Goal: Check status: Check status

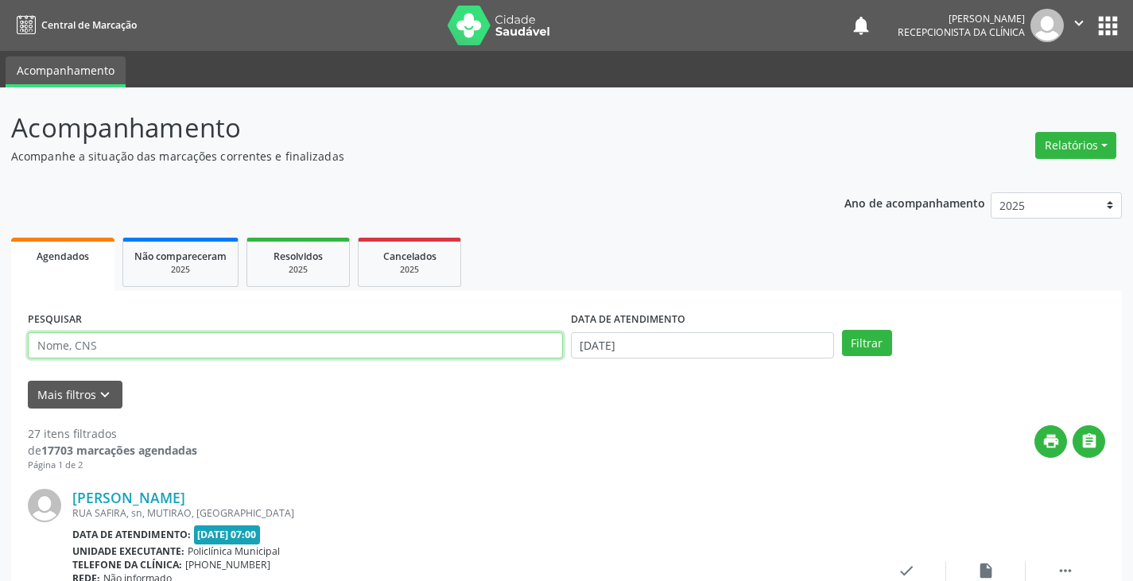
click at [431, 344] on input "text" at bounding box center [295, 345] width 535 height 27
type input "adeilde"
click at [842, 330] on button "Filtrar" at bounding box center [867, 343] width 50 height 27
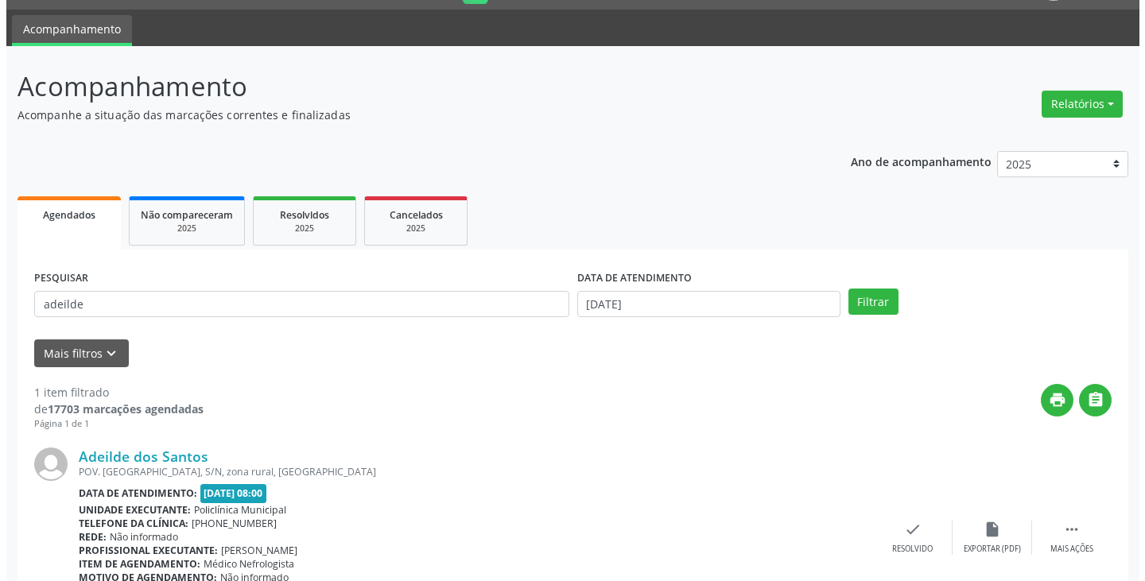
scroll to position [80, 0]
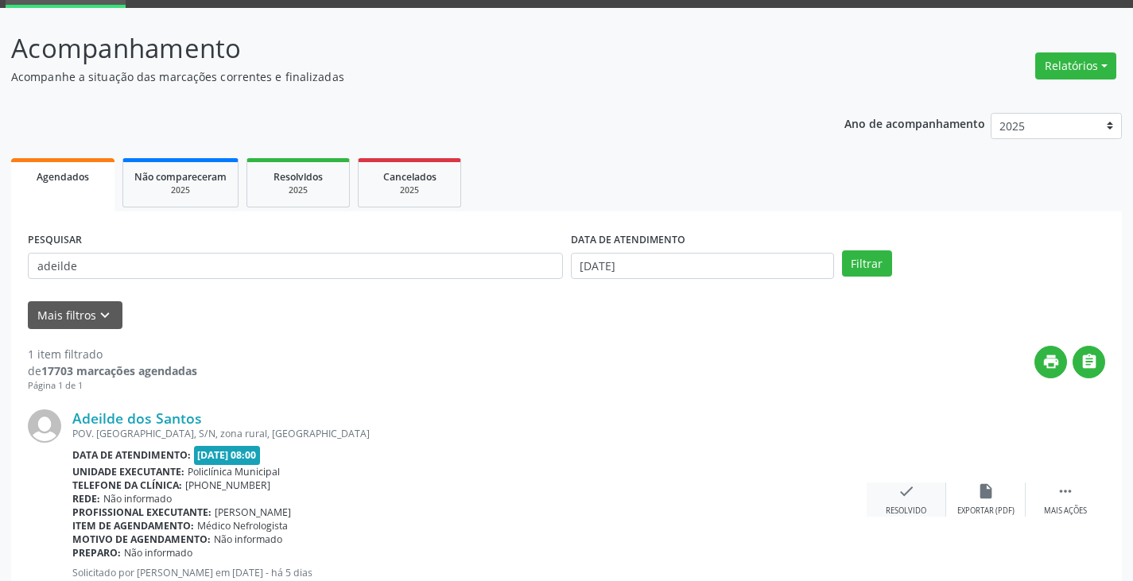
click at [912, 499] on div "check Resolvido" at bounding box center [907, 500] width 80 height 34
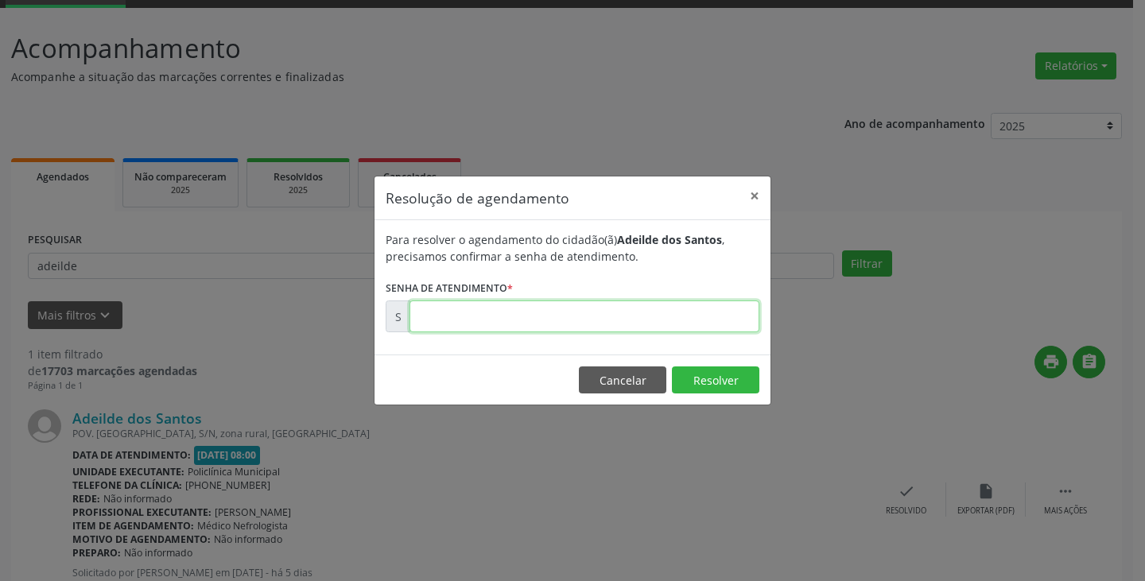
click at [704, 317] on input "text" at bounding box center [585, 317] width 350 height 32
type input "00174269"
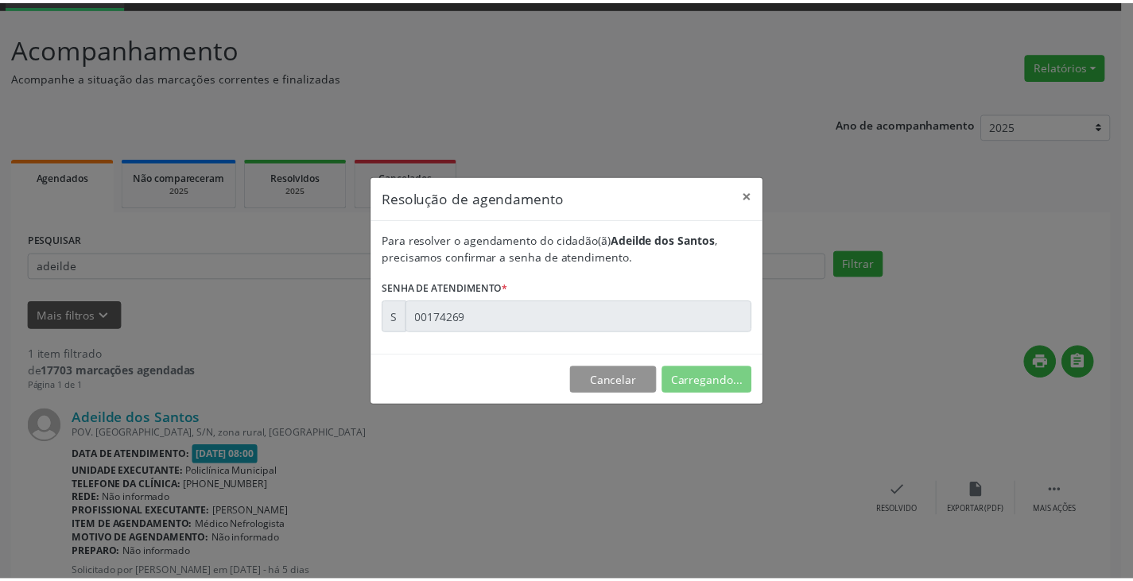
scroll to position [0, 0]
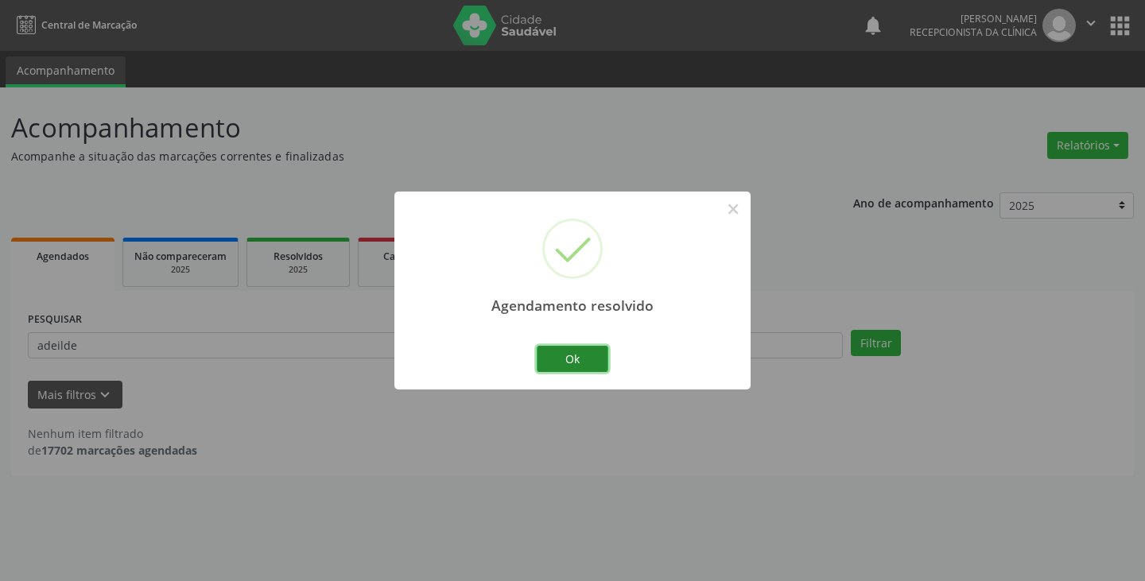
click at [572, 366] on button "Ok" at bounding box center [573, 359] width 72 height 27
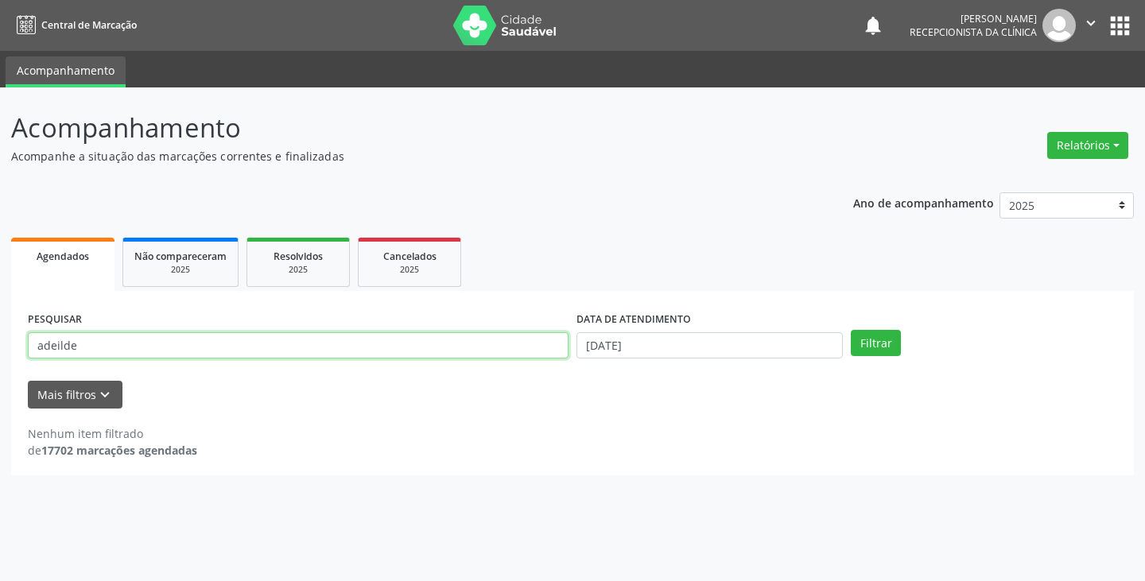
click at [529, 356] on input "adeilde" at bounding box center [298, 345] width 541 height 27
type input "a"
type input "daya"
click at [851, 330] on button "Filtrar" at bounding box center [876, 343] width 50 height 27
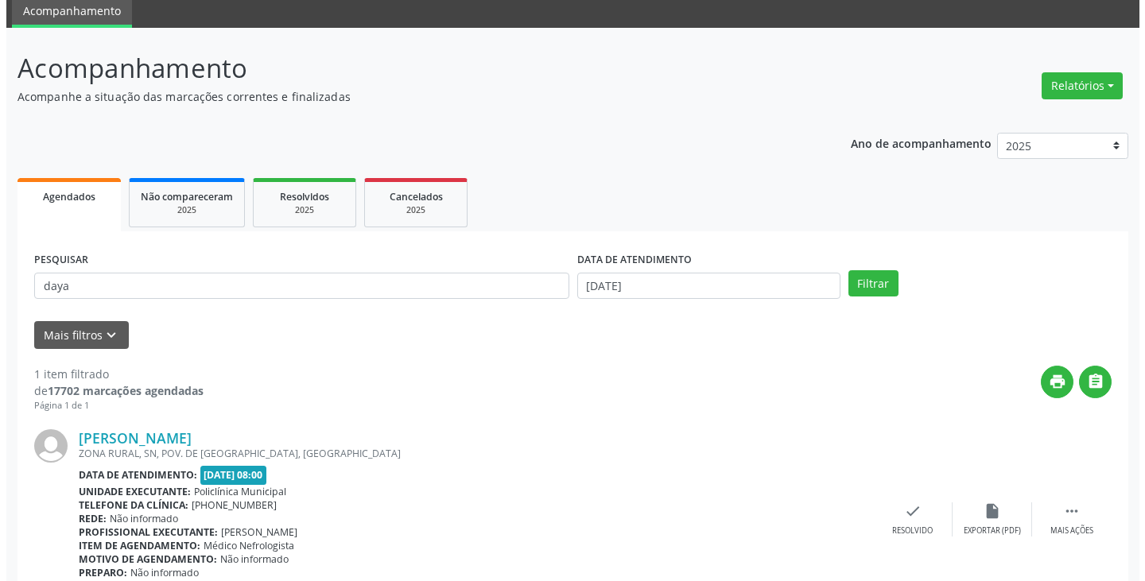
scroll to position [134, 0]
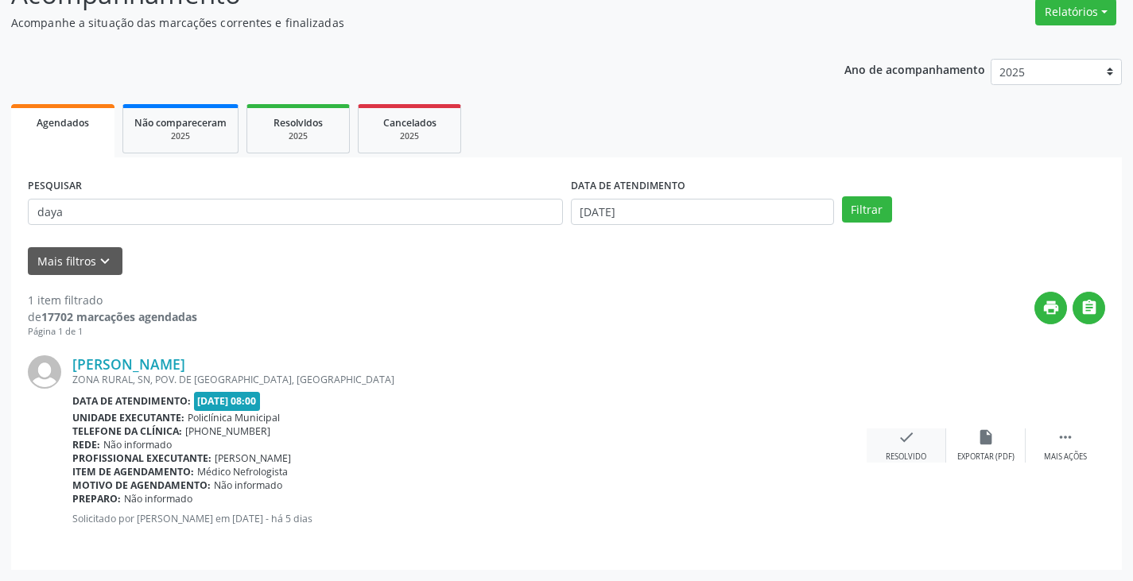
click at [900, 448] on div "check Resolvido" at bounding box center [907, 446] width 80 height 34
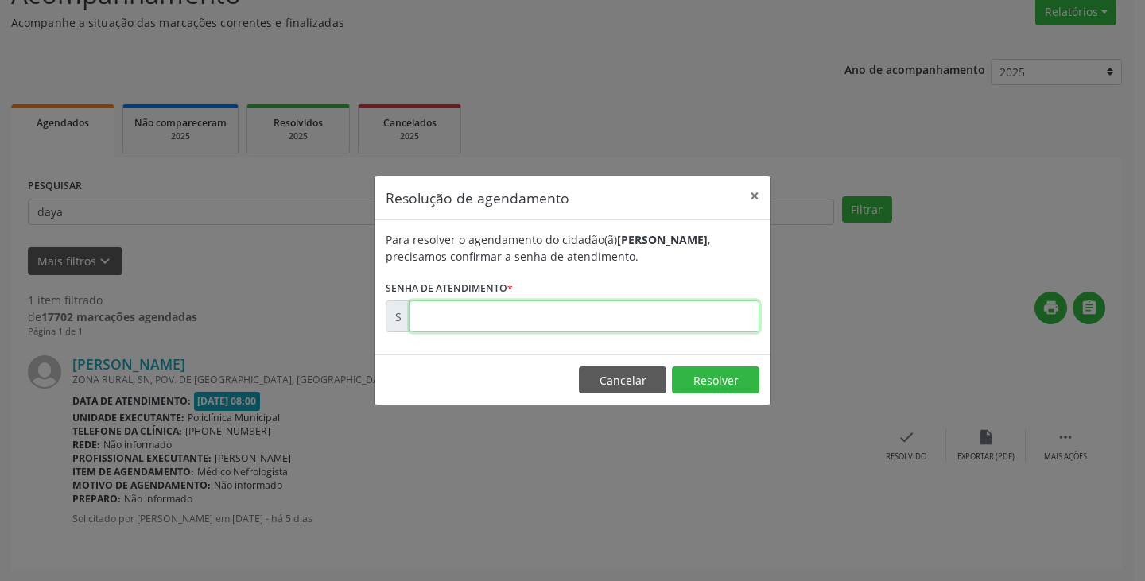
click at [638, 313] on input "text" at bounding box center [585, 317] width 350 height 32
type input "00000017"
click at [621, 379] on button "Cancelar" at bounding box center [622, 380] width 87 height 27
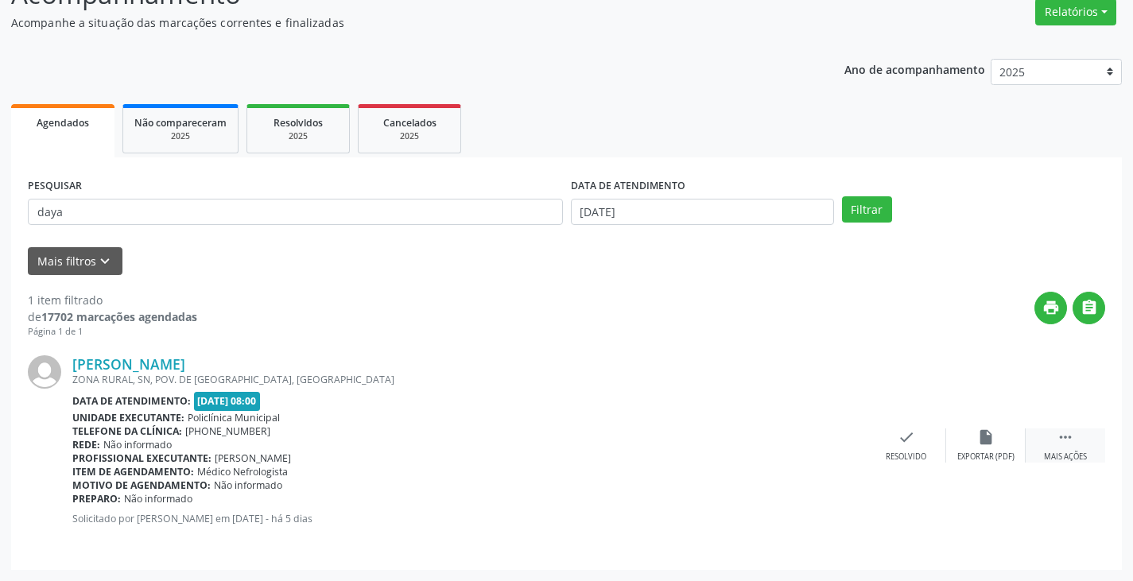
drag, startPoint x: 1067, startPoint y: 449, endPoint x: 1033, endPoint y: 447, distance: 34.2
click at [1066, 449] on div " Mais ações" at bounding box center [1066, 446] width 80 height 34
click at [829, 444] on icon "print" at bounding box center [826, 437] width 17 height 17
click at [664, 440] on icon "check" at bounding box center [667, 437] width 17 height 17
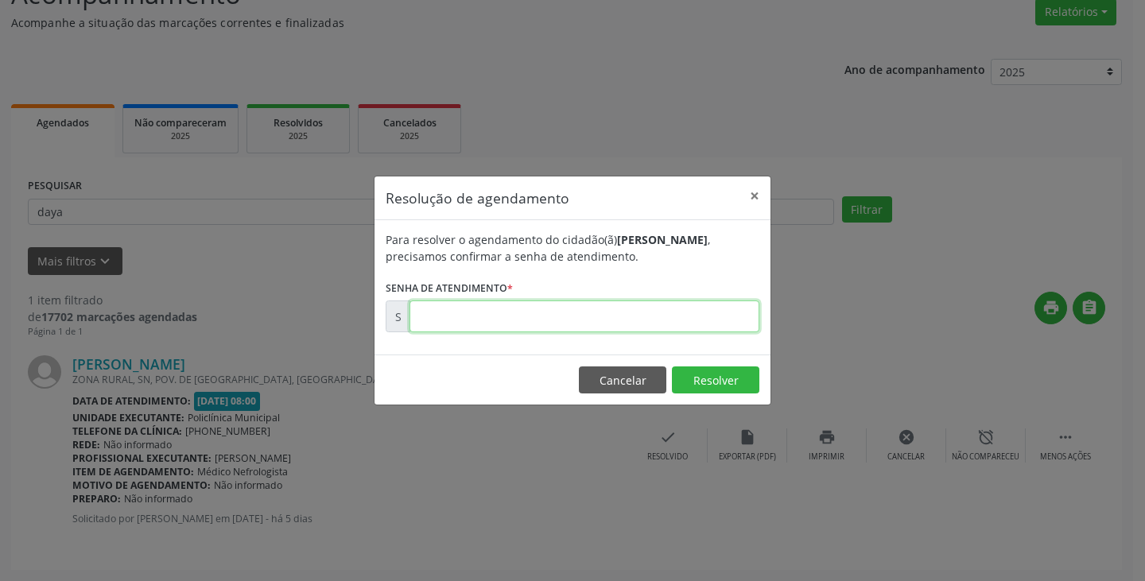
click at [517, 321] on input "text" at bounding box center [585, 317] width 350 height 32
paste input "00174315"
type input "00174315"
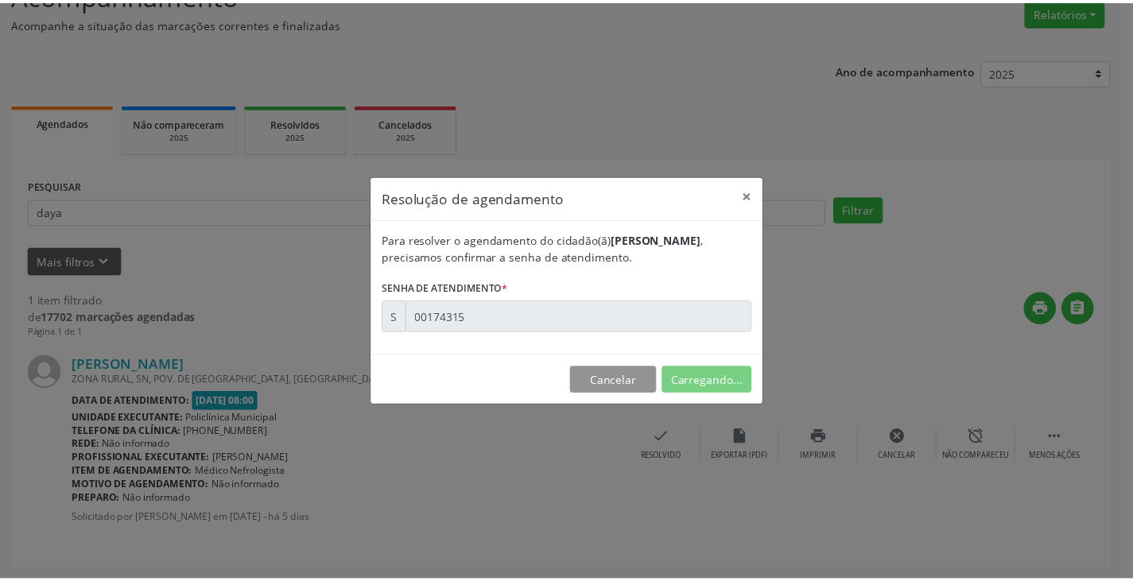
scroll to position [0, 0]
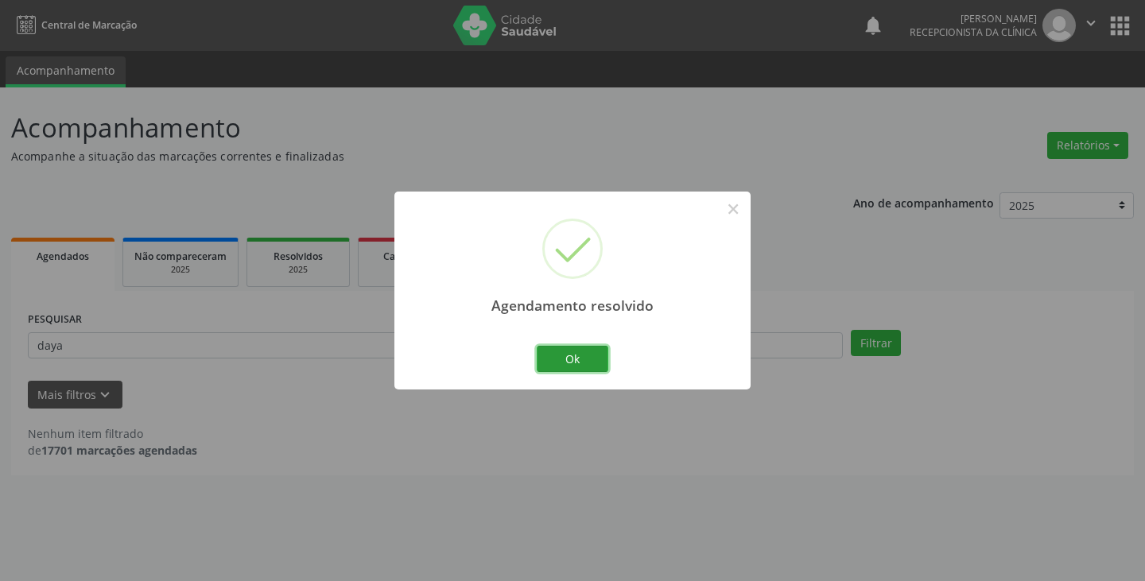
drag, startPoint x: 562, startPoint y: 367, endPoint x: 562, endPoint y: 330, distance: 37.4
click at [562, 362] on button "Ok" at bounding box center [573, 359] width 72 height 27
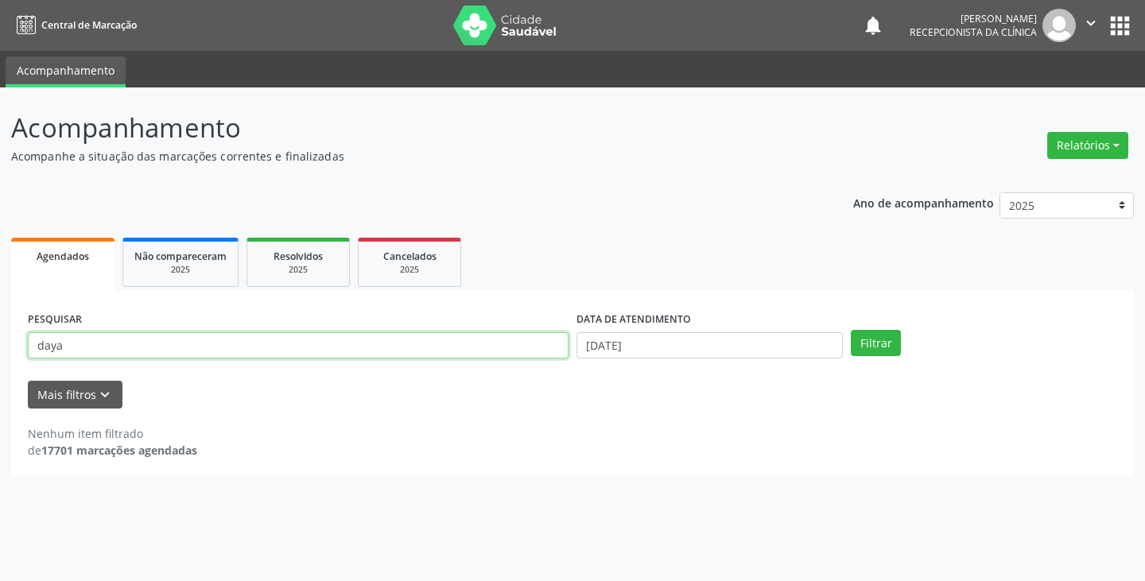
click at [480, 358] on input "daya" at bounding box center [298, 345] width 541 height 27
type input "d"
type input "joao"
click at [851, 330] on button "Filtrar" at bounding box center [876, 343] width 50 height 27
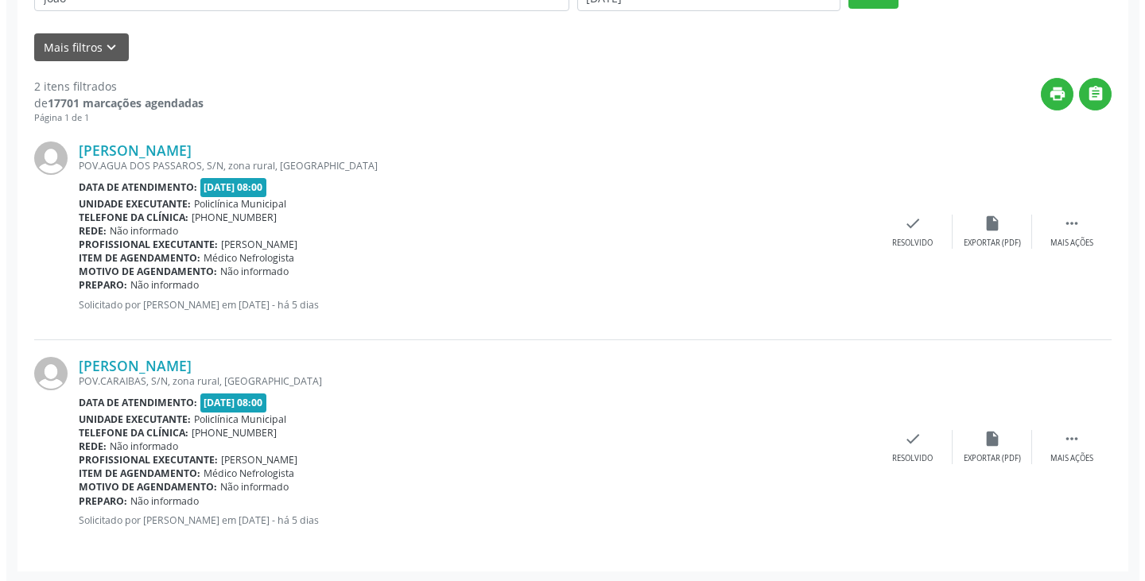
scroll to position [349, 0]
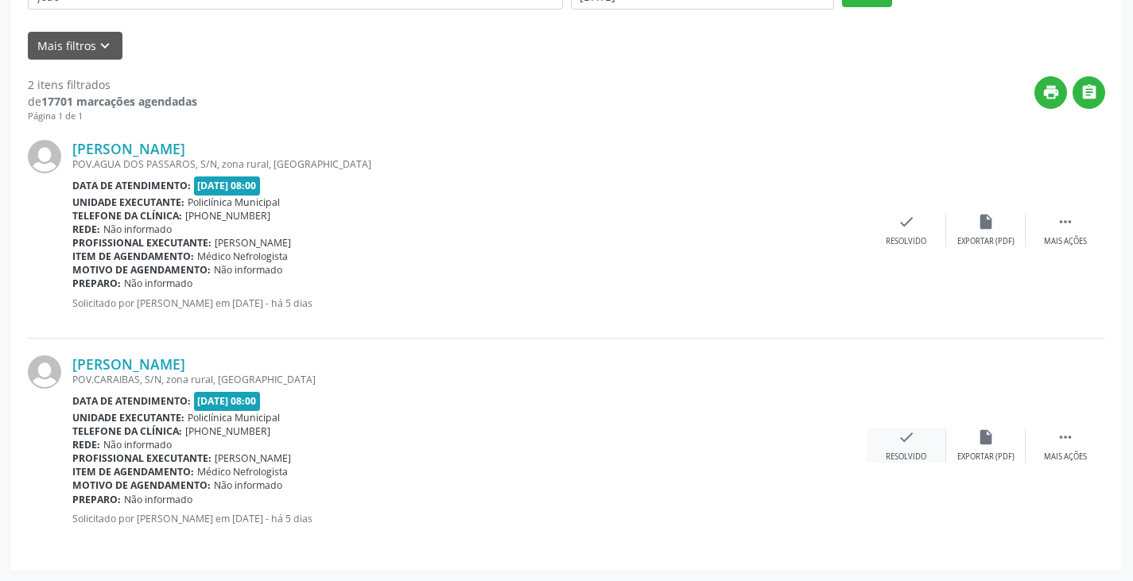
click at [891, 442] on div "check Resolvido" at bounding box center [907, 446] width 80 height 34
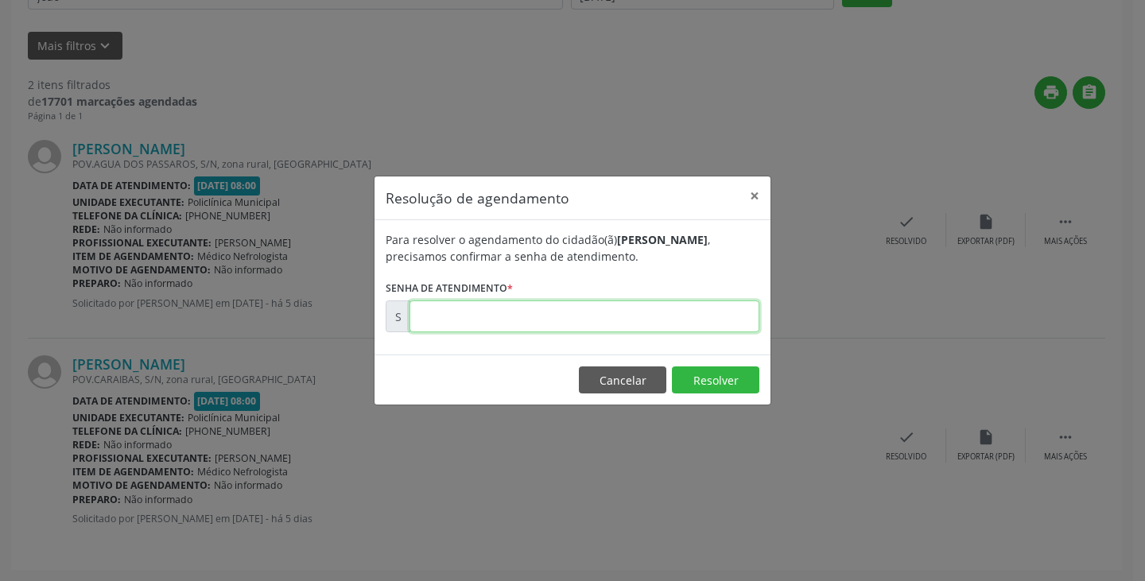
click at [643, 320] on input "text" at bounding box center [585, 317] width 350 height 32
type input "00174097"
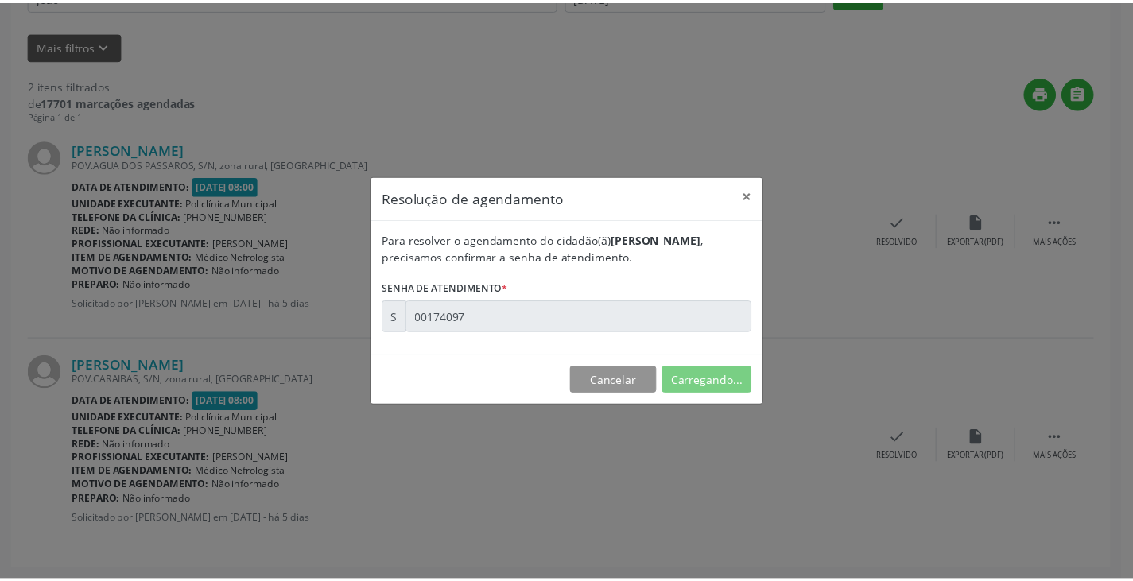
scroll to position [0, 0]
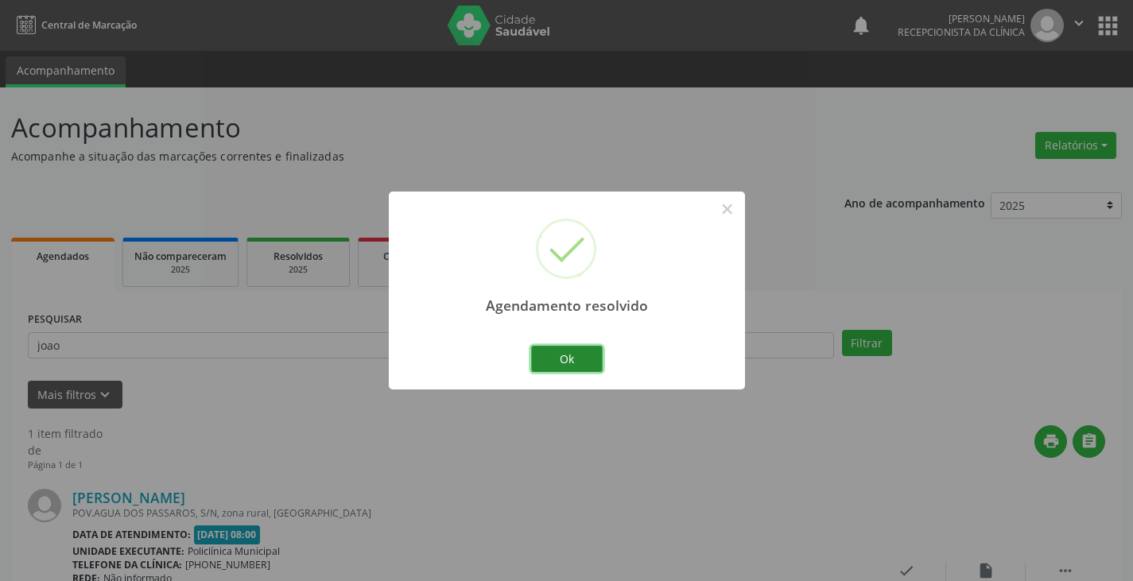
click at [581, 360] on button "Ok" at bounding box center [567, 359] width 72 height 27
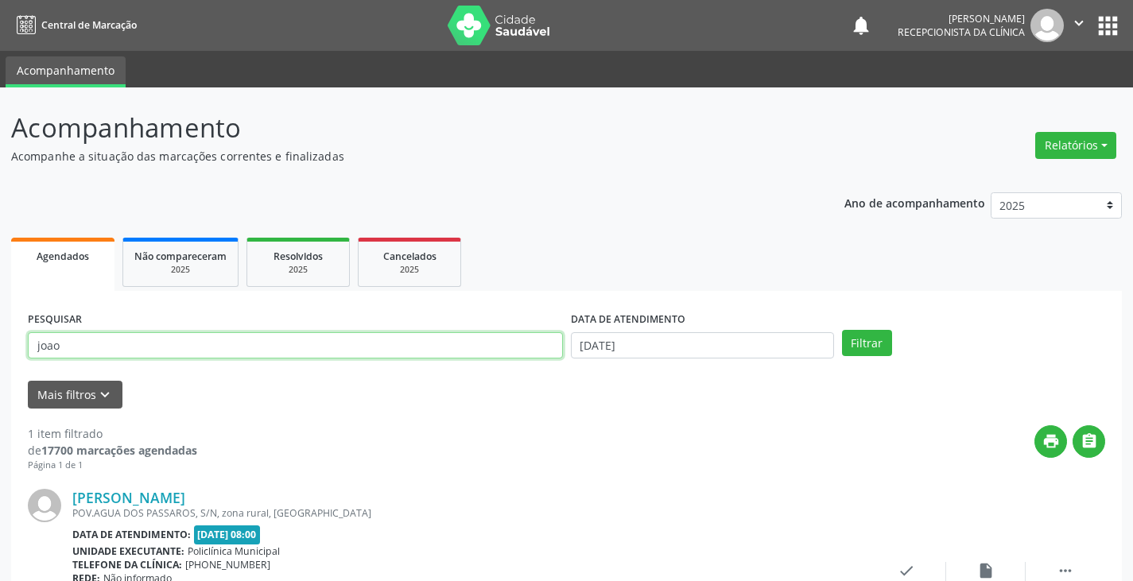
click at [511, 350] on input "joao" at bounding box center [295, 345] width 535 height 27
type input "j"
type input "[PERSON_NAME]"
click at [842, 330] on button "Filtrar" at bounding box center [867, 343] width 50 height 27
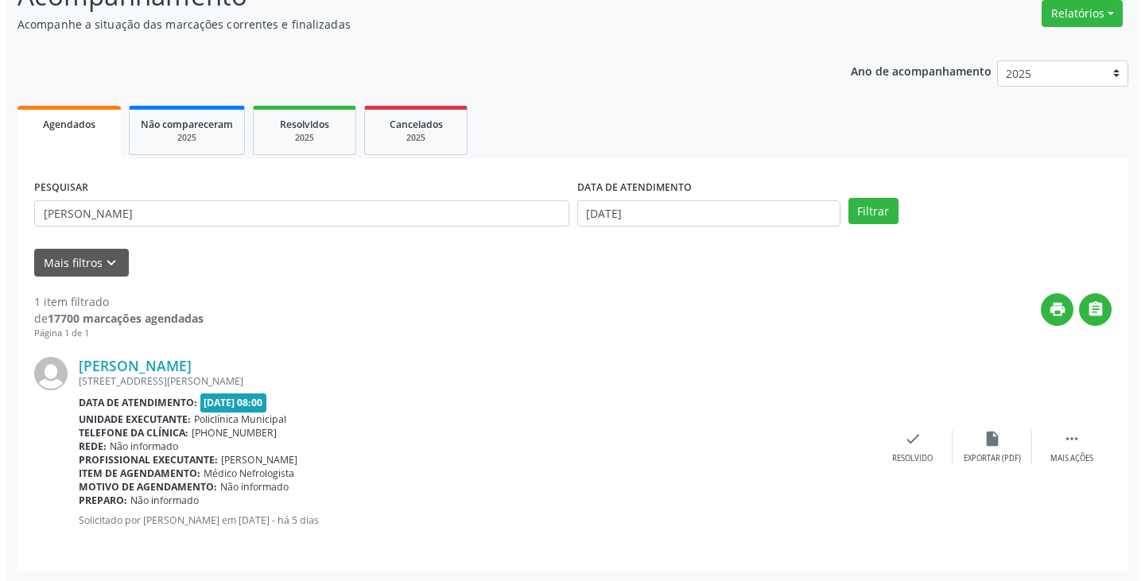
scroll to position [134, 0]
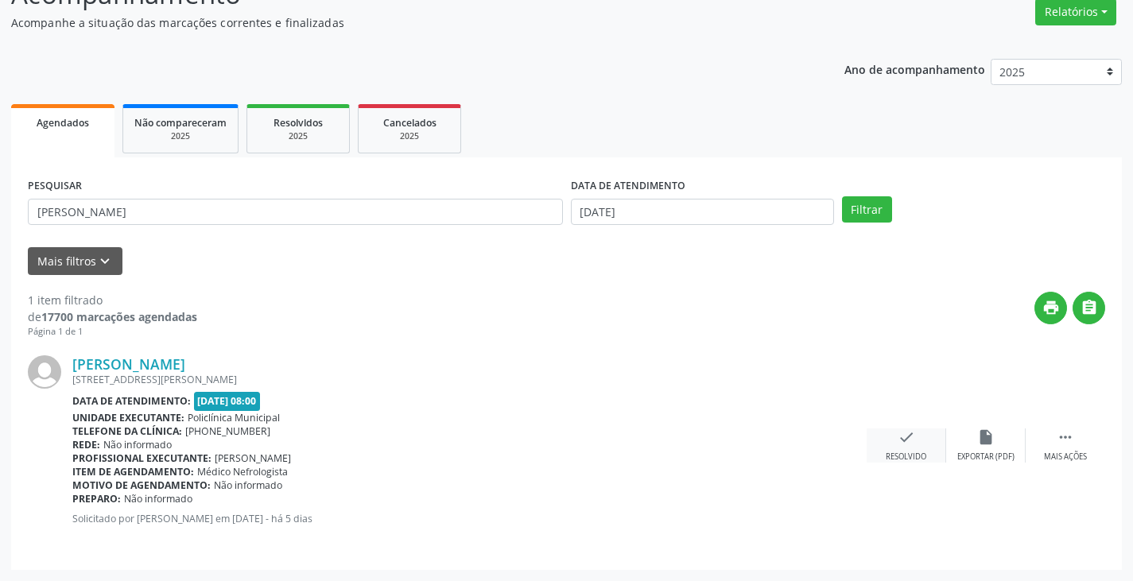
click at [908, 454] on div "Resolvido" at bounding box center [906, 457] width 41 height 11
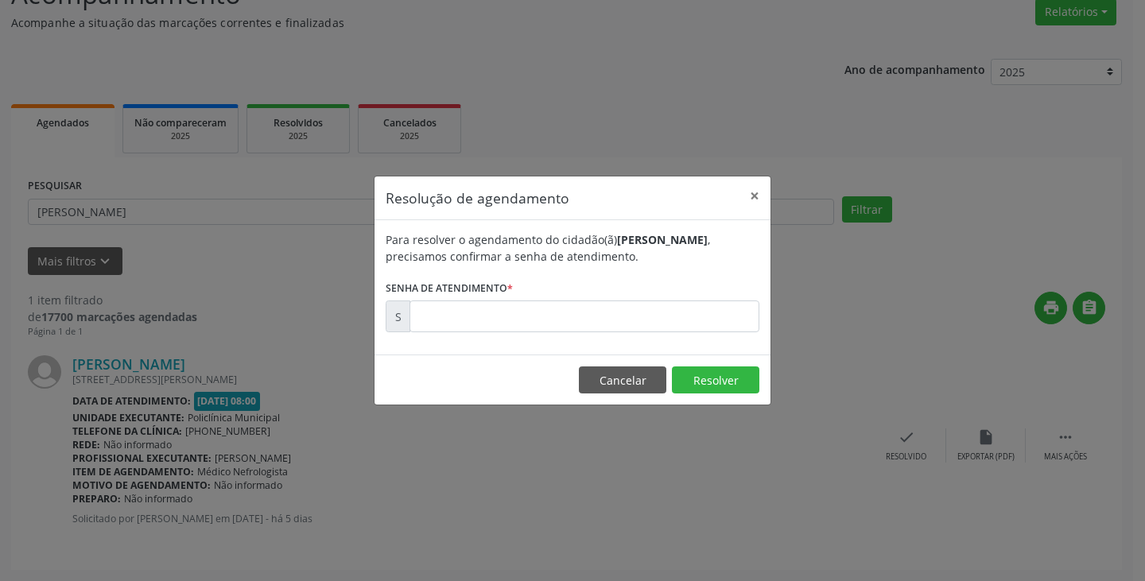
click at [711, 335] on div "Para resolver o agendamento do cidadão(ã) [PERSON_NAME] , precisamos confirmar …" at bounding box center [573, 287] width 396 height 134
click at [706, 321] on input "text" at bounding box center [585, 317] width 350 height 32
type input "00000017"
click at [641, 382] on button "Cancelar" at bounding box center [622, 380] width 87 height 27
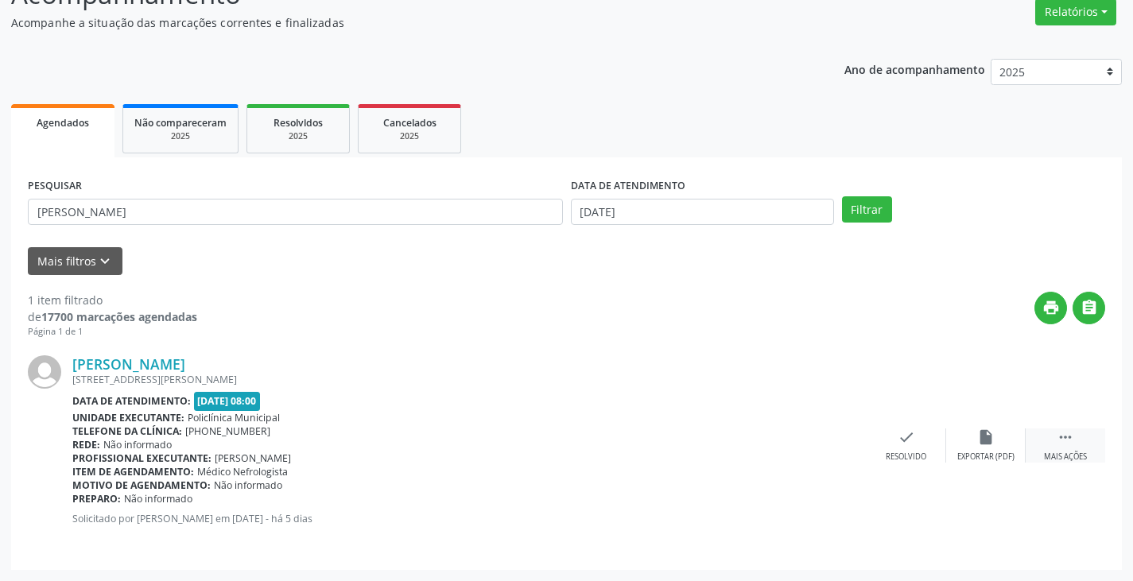
drag, startPoint x: 1082, startPoint y: 444, endPoint x: 1035, endPoint y: 444, distance: 47.7
click at [1075, 444] on div " Mais ações" at bounding box center [1066, 446] width 80 height 34
click at [826, 452] on div "Imprimir" at bounding box center [827, 457] width 36 height 11
click at [659, 437] on icon "check" at bounding box center [667, 437] width 17 height 17
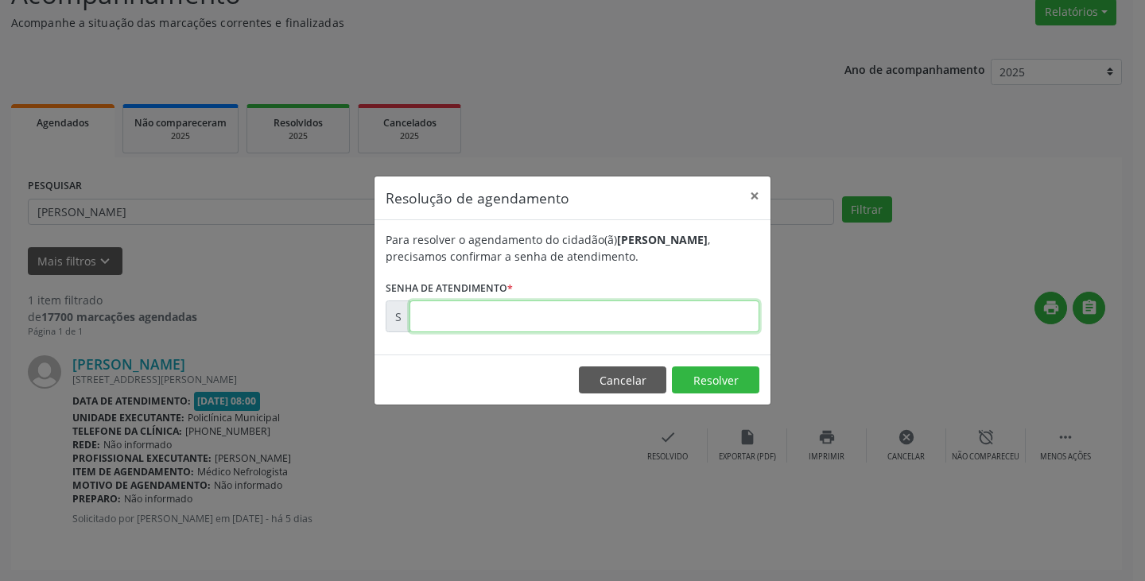
click at [530, 321] on input "text" at bounding box center [585, 317] width 350 height 32
paste input "00174327"
type input "00174327"
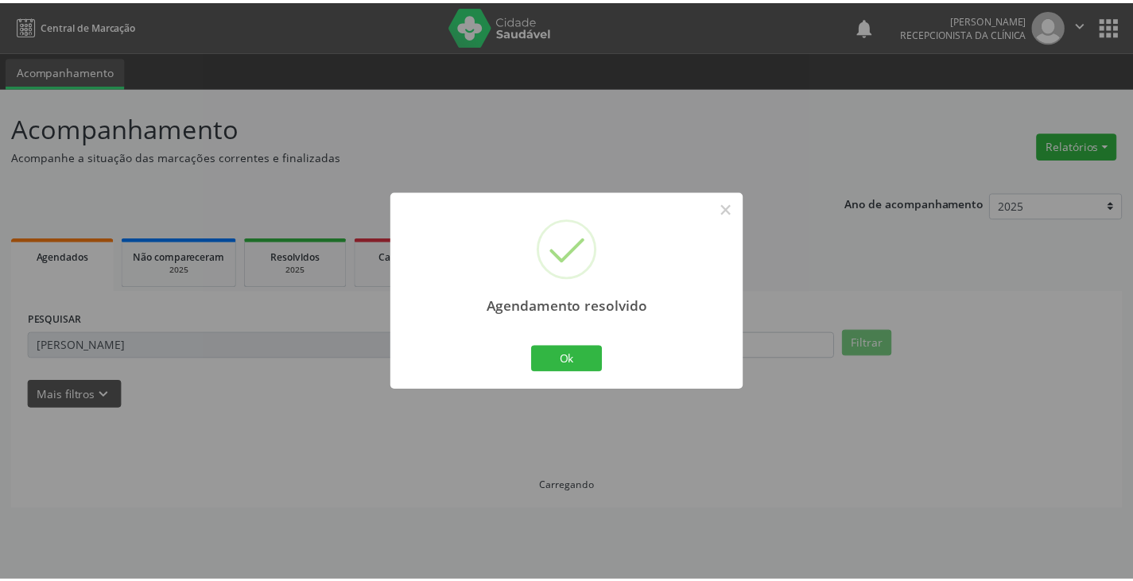
scroll to position [0, 0]
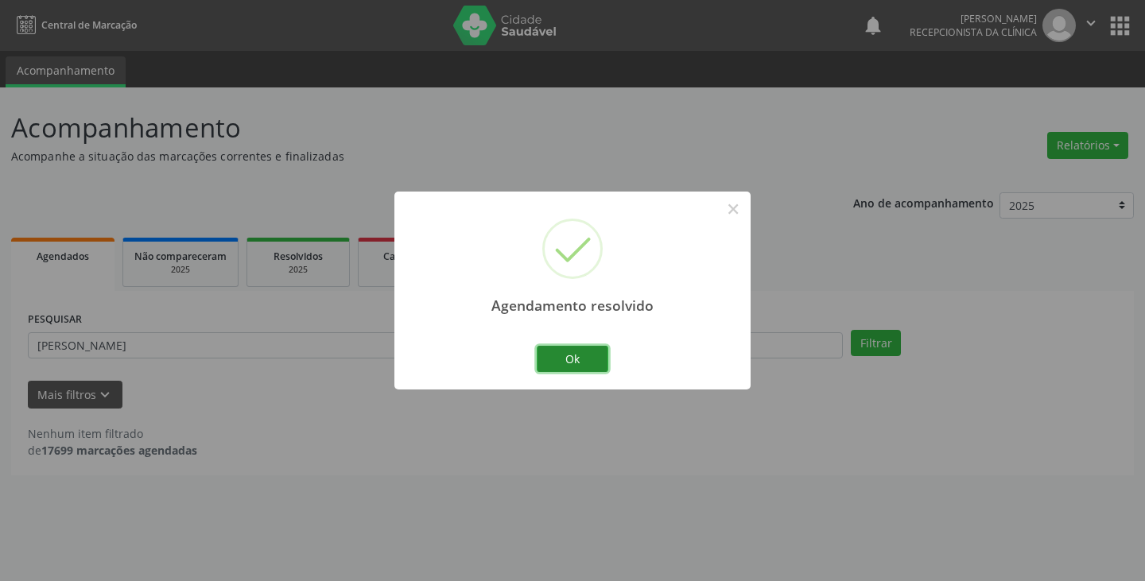
click at [554, 358] on button "Ok" at bounding box center [573, 359] width 72 height 27
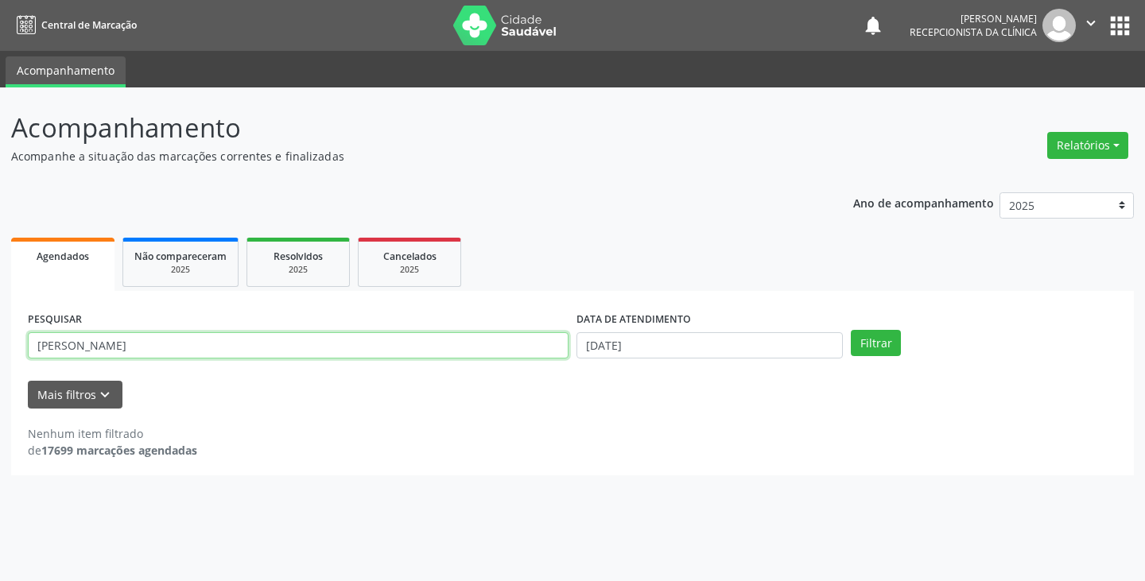
click at [537, 349] on input "[PERSON_NAME]" at bounding box center [298, 345] width 541 height 27
type input "m"
type input "[PERSON_NAME]"
click at [851, 330] on button "Filtrar" at bounding box center [876, 343] width 50 height 27
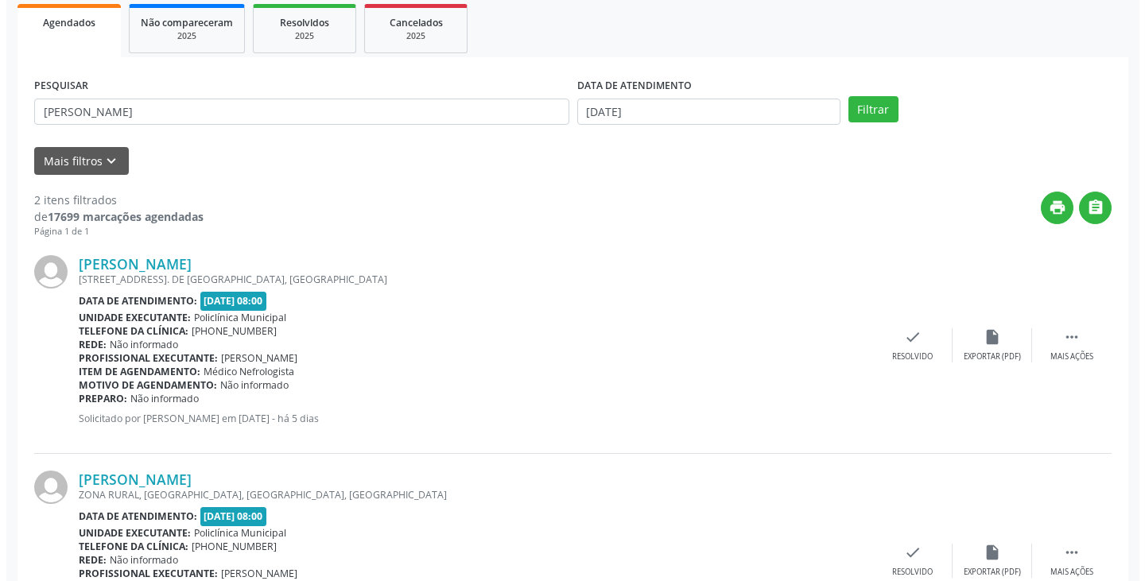
scroll to position [239, 0]
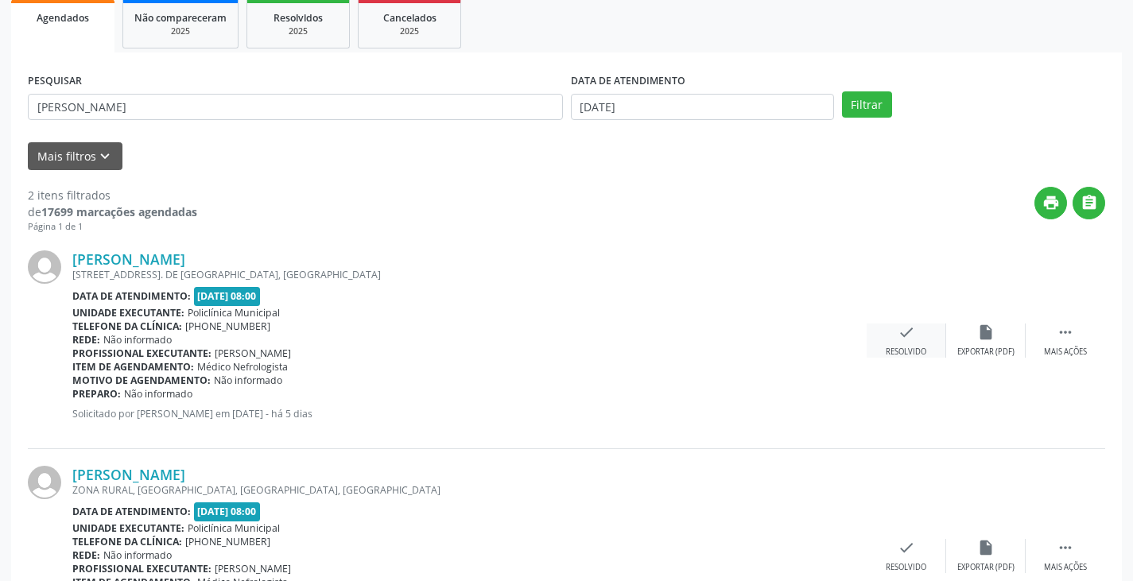
click at [895, 338] on div "check Resolvido" at bounding box center [907, 341] width 80 height 34
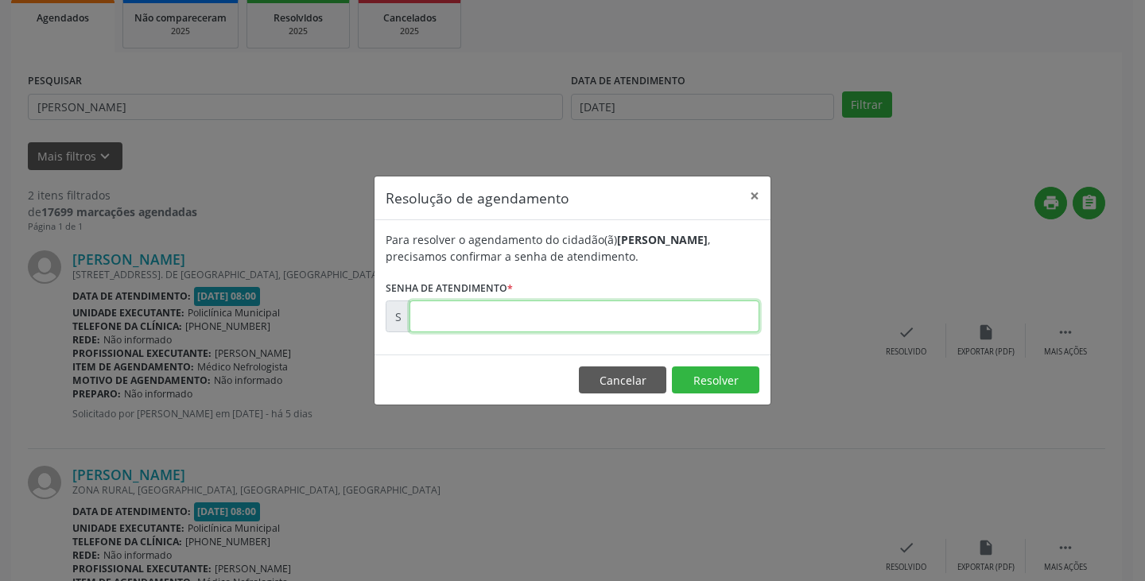
click at [664, 325] on input "text" at bounding box center [585, 317] width 350 height 32
type input "00174054"
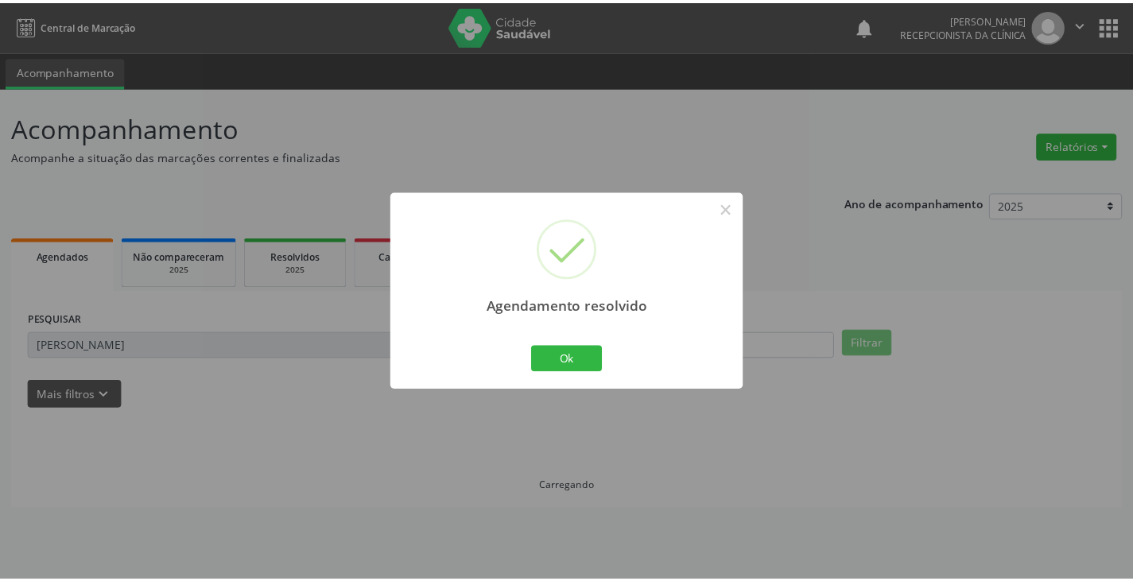
scroll to position [0, 0]
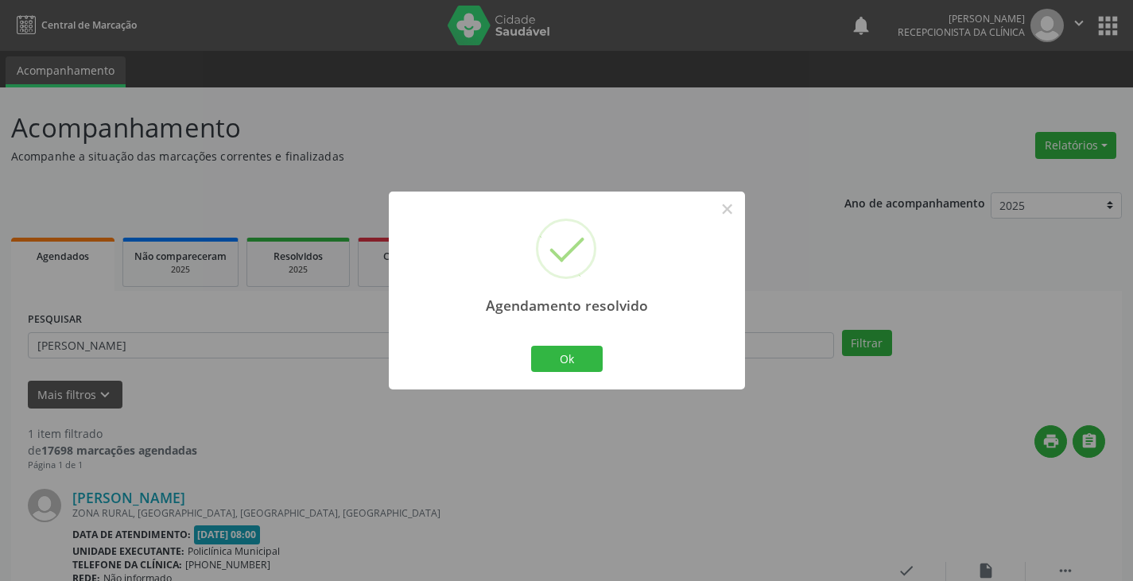
click at [555, 344] on div "Ok Cancel" at bounding box center [566, 358] width 79 height 33
click at [552, 358] on button "Ok" at bounding box center [567, 359] width 72 height 27
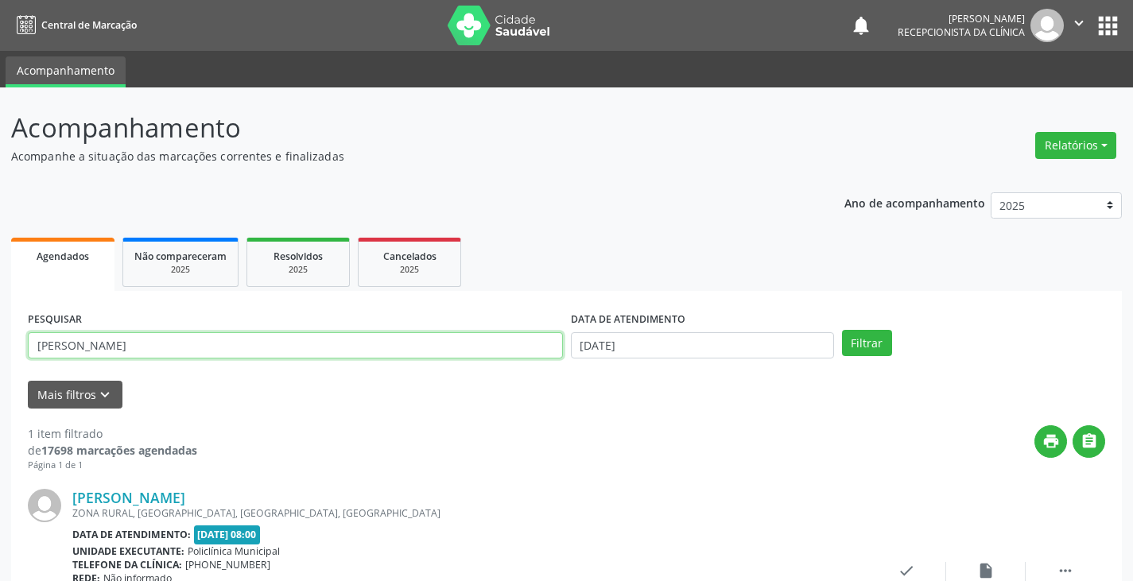
click at [514, 356] on input "[PERSON_NAME]" at bounding box center [295, 345] width 535 height 27
type input "m"
type input "benic"
click at [842, 330] on button "Filtrar" at bounding box center [867, 343] width 50 height 27
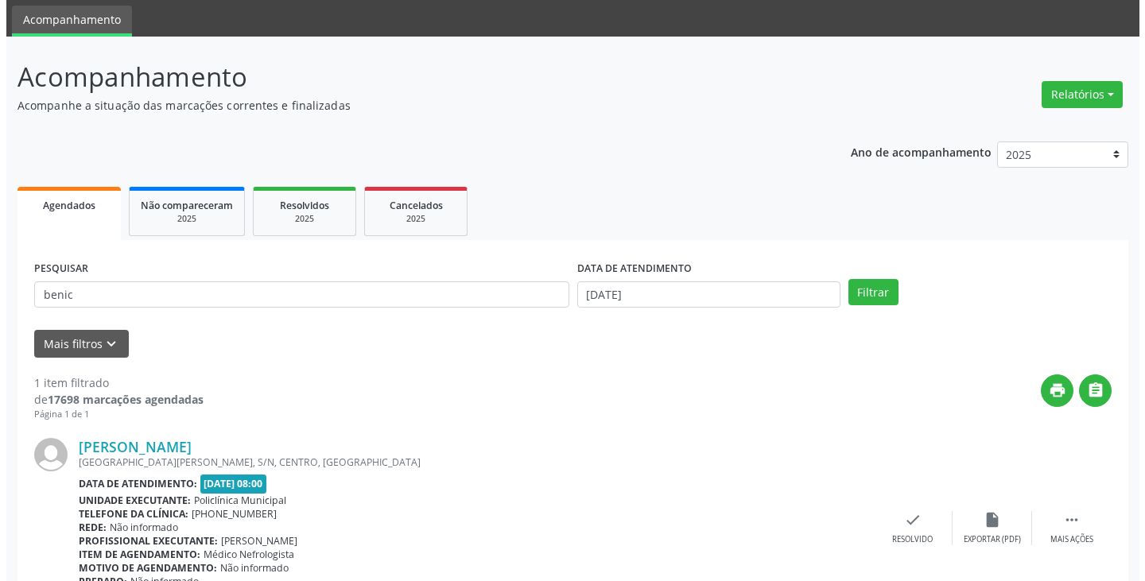
scroll to position [134, 0]
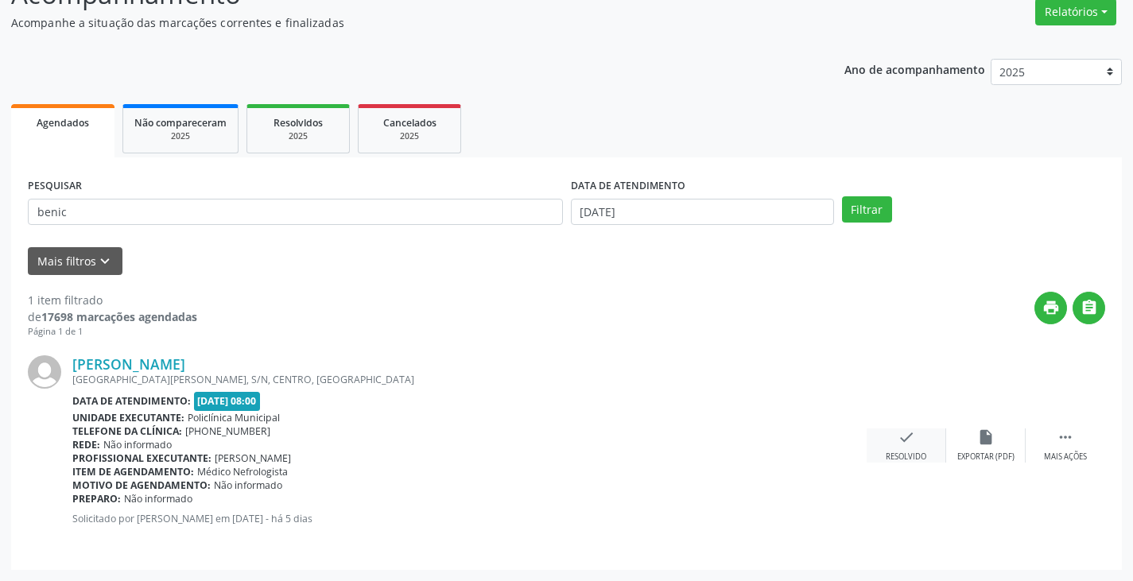
click at [898, 445] on icon "check" at bounding box center [906, 437] width 17 height 17
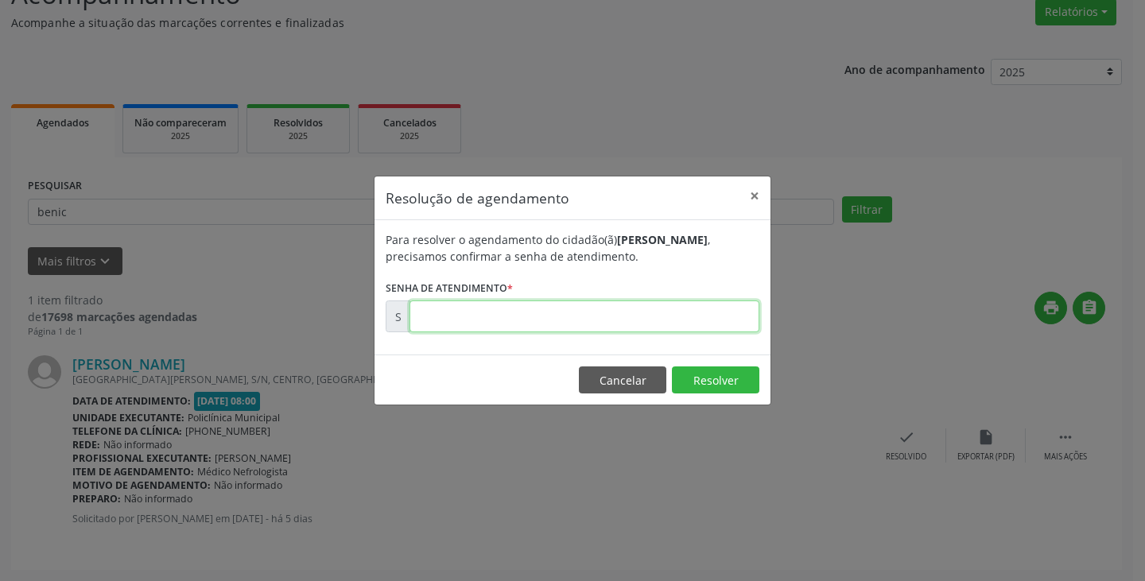
click at [615, 323] on input "text" at bounding box center [585, 317] width 350 height 32
type input "00174099"
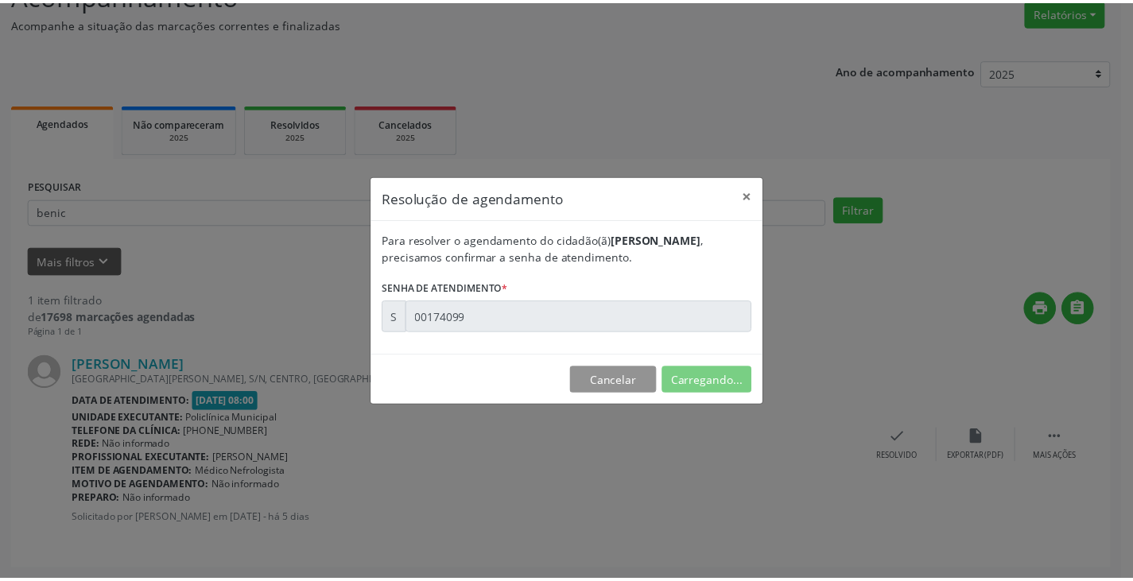
scroll to position [0, 0]
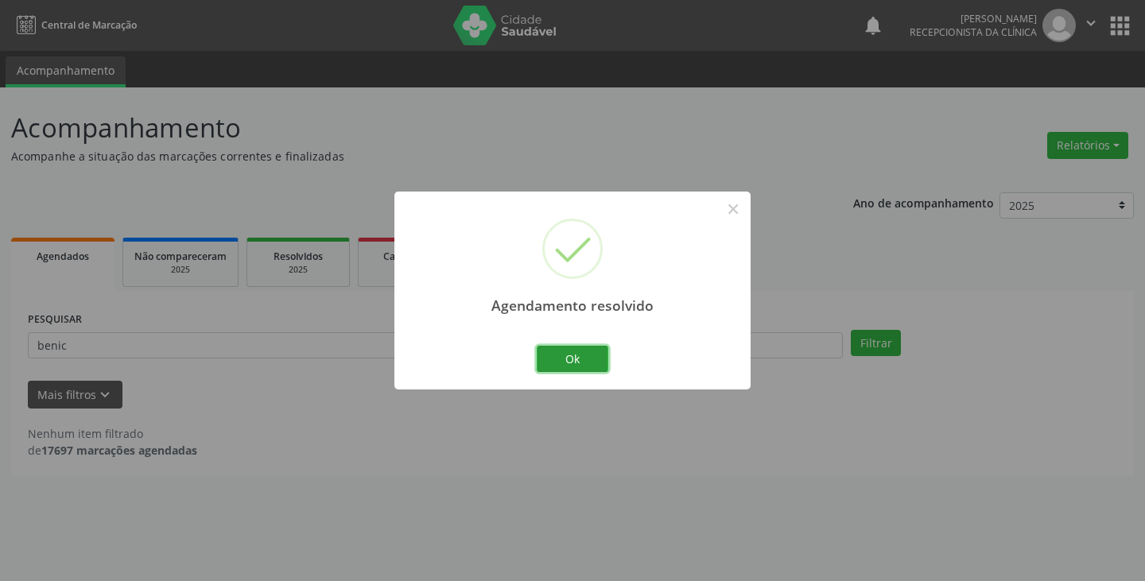
drag, startPoint x: 553, startPoint y: 364, endPoint x: 509, endPoint y: 352, distance: 45.6
click at [547, 361] on button "Ok" at bounding box center [573, 359] width 72 height 27
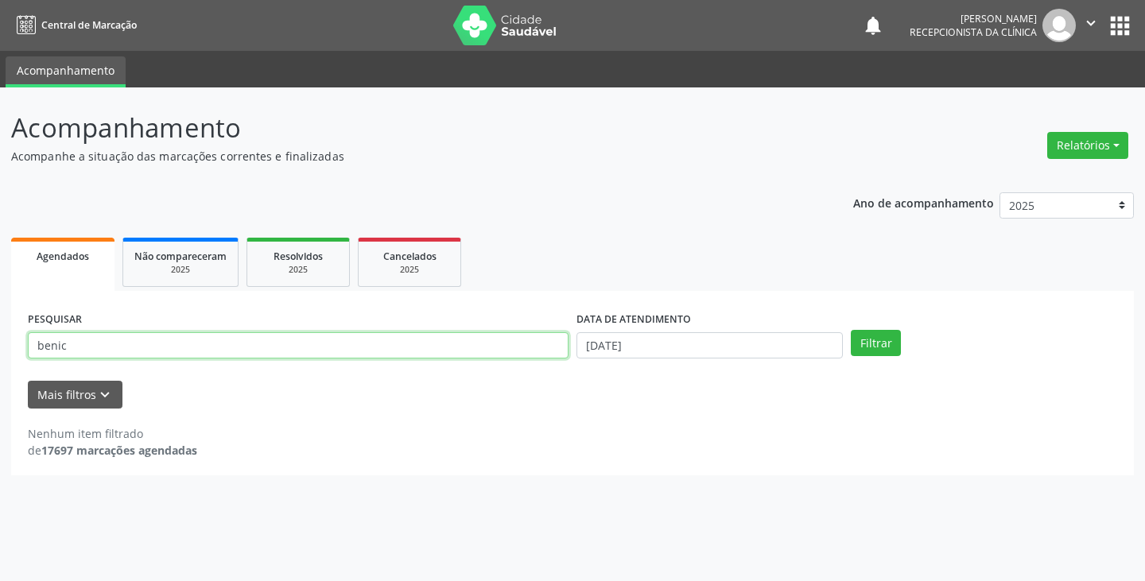
click at [502, 350] on input "benic" at bounding box center [298, 345] width 541 height 27
type input "b"
type input "[PERSON_NAME]"
click at [851, 330] on button "Filtrar" at bounding box center [876, 343] width 50 height 27
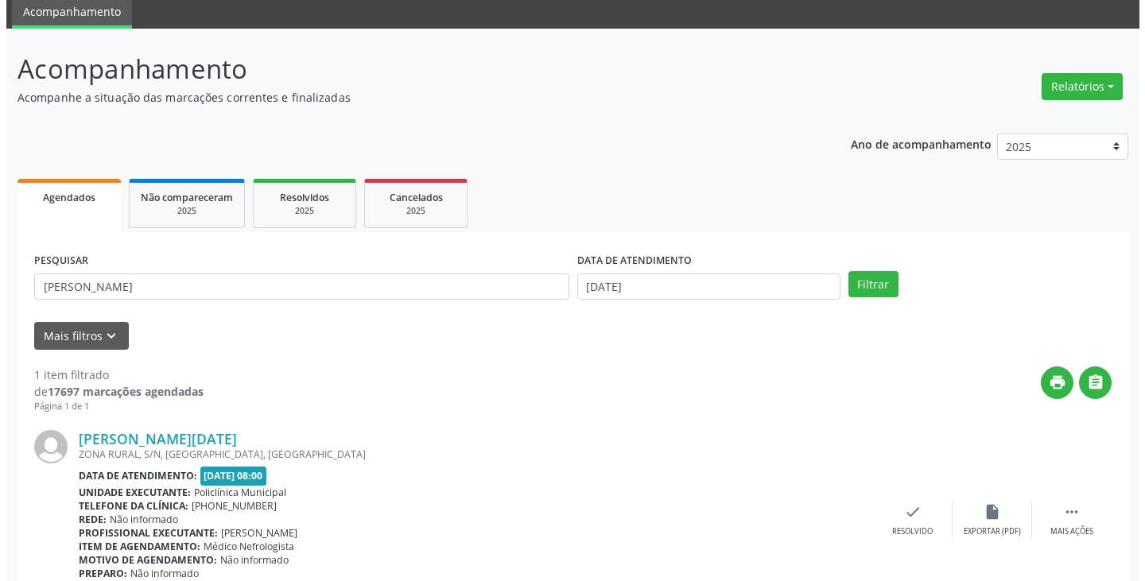
scroll to position [134, 0]
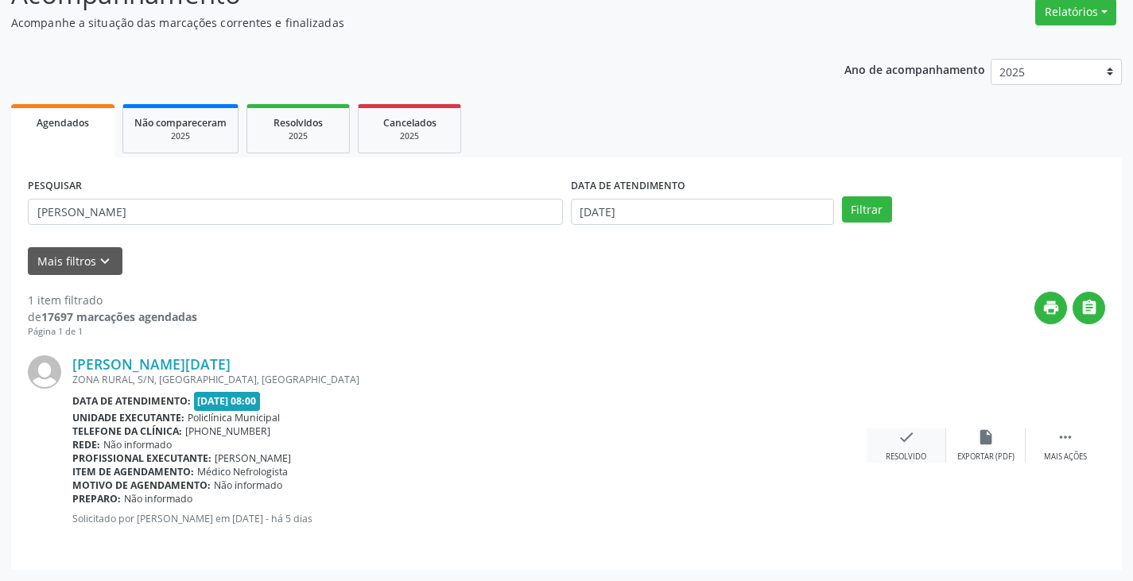
click at [921, 439] on div "check Resolvido" at bounding box center [907, 446] width 80 height 34
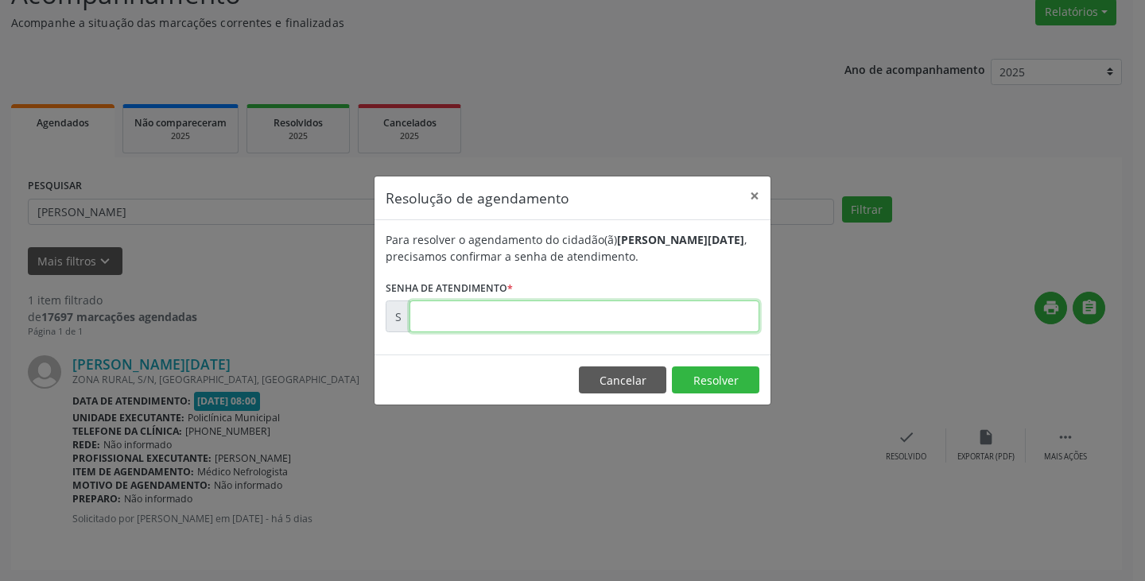
click at [663, 318] on input "text" at bounding box center [585, 317] width 350 height 32
type input "00174071"
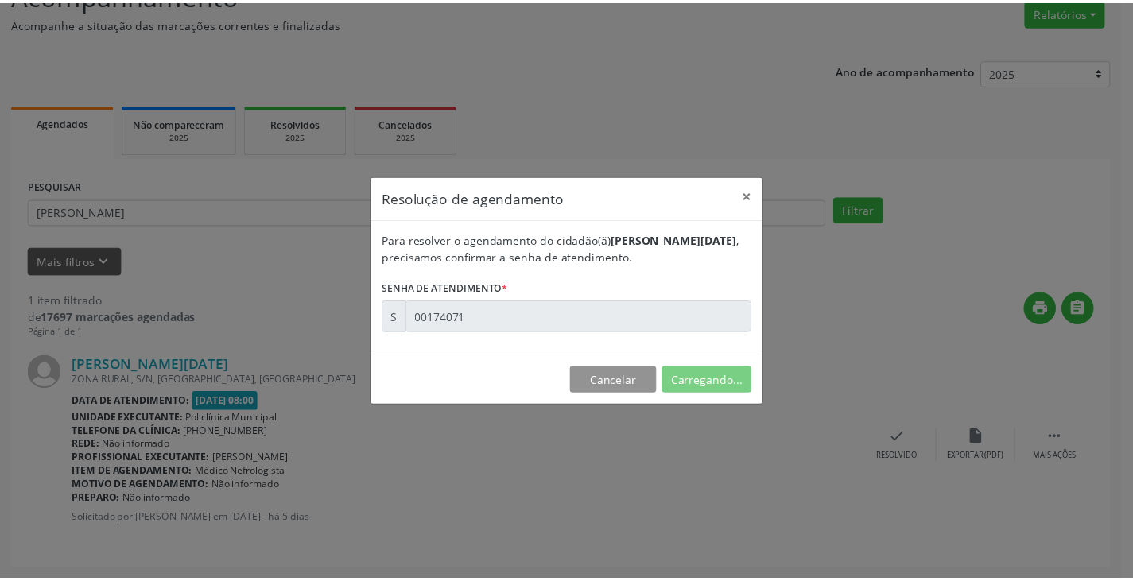
scroll to position [0, 0]
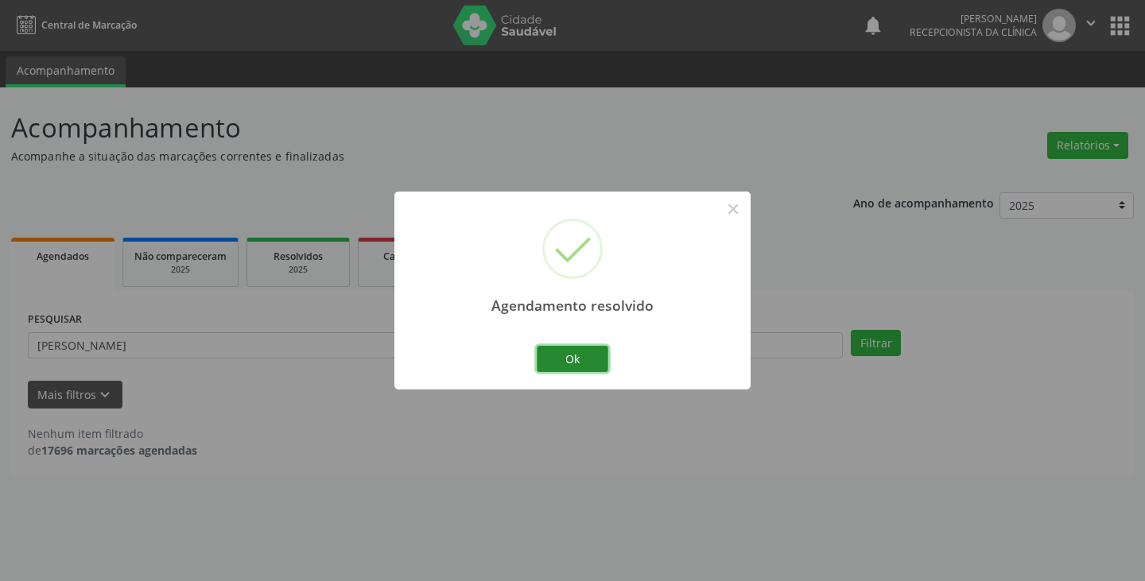
click at [588, 346] on button "Ok" at bounding box center [573, 359] width 72 height 27
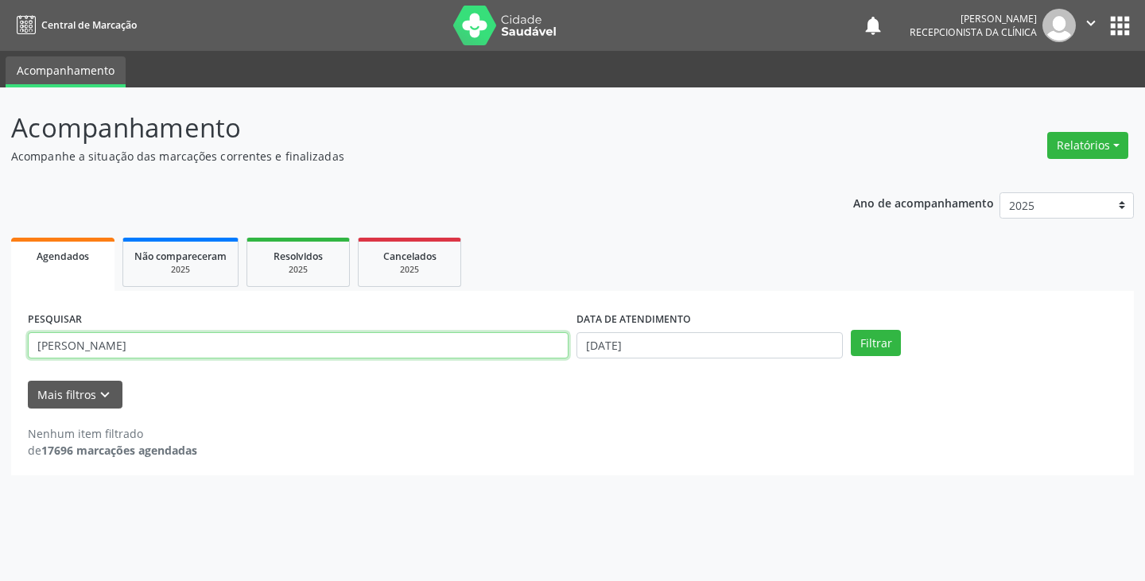
click at [546, 353] on input "[PERSON_NAME]" at bounding box center [298, 345] width 541 height 27
type input "m"
type input "joao"
click at [851, 330] on button "Filtrar" at bounding box center [876, 343] width 50 height 27
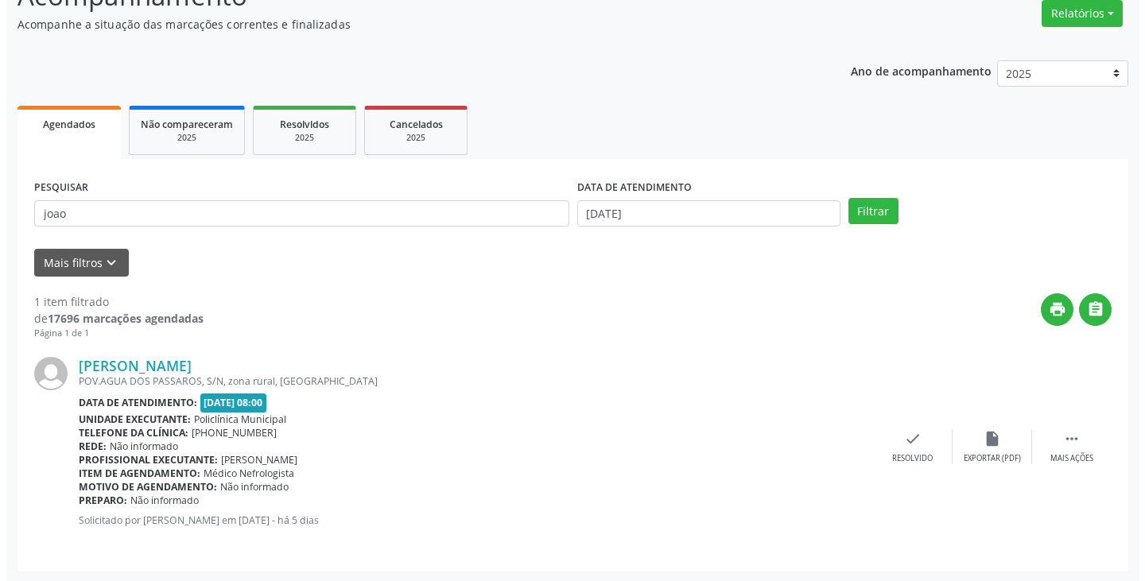
scroll to position [134, 0]
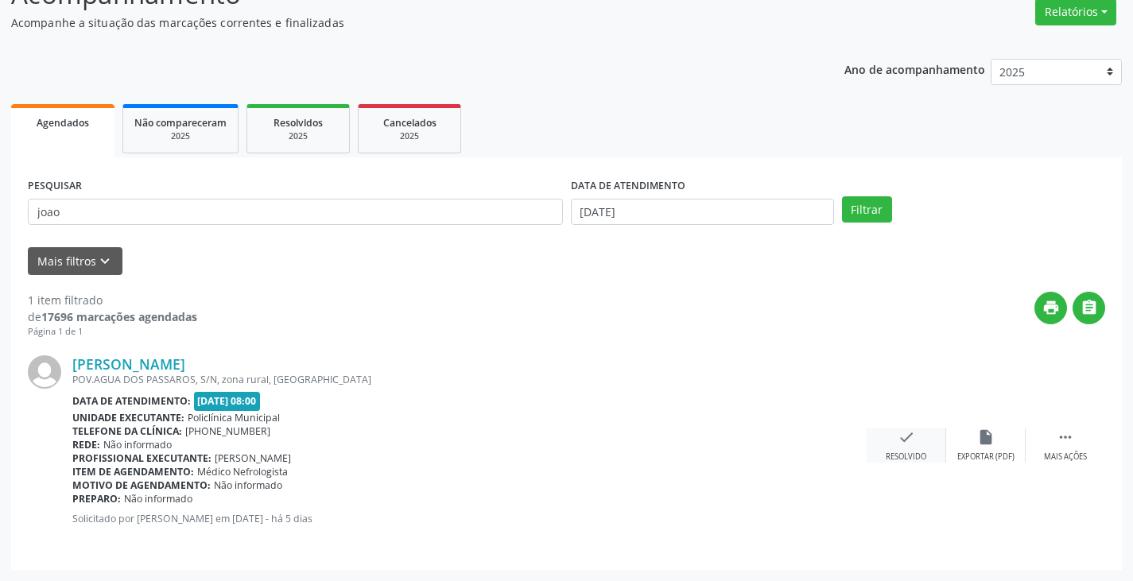
click at [905, 437] on icon "check" at bounding box center [906, 437] width 17 height 17
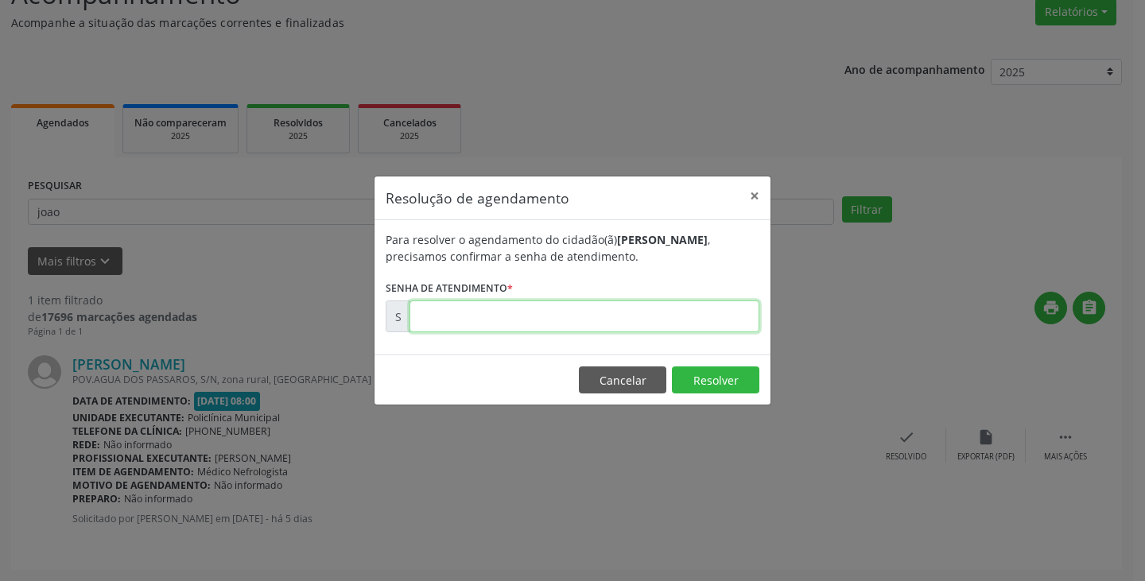
click at [635, 317] on input "text" at bounding box center [585, 317] width 350 height 32
type input "00174035"
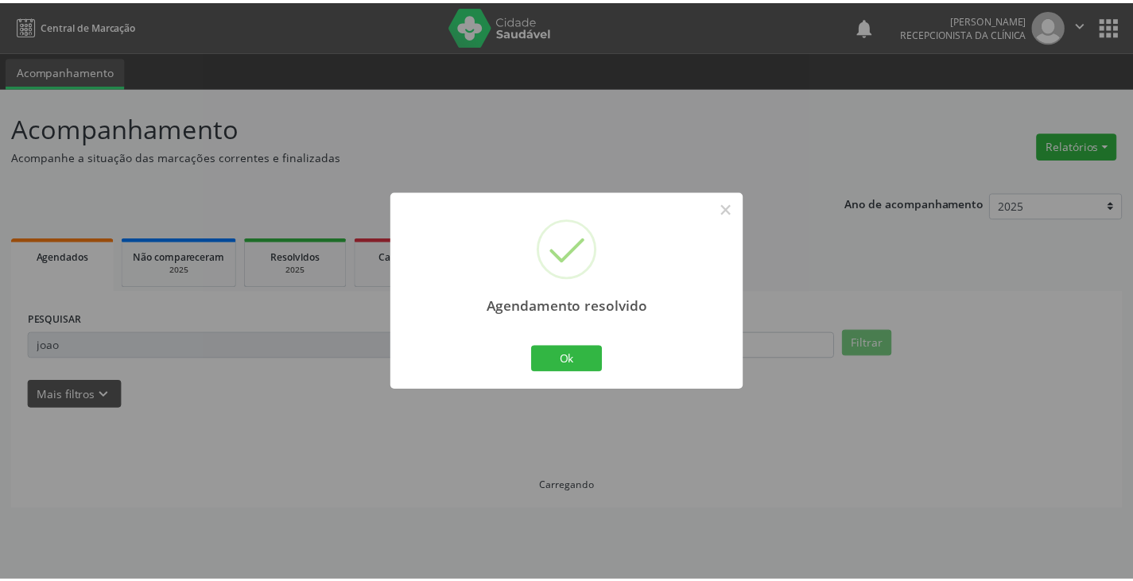
scroll to position [0, 0]
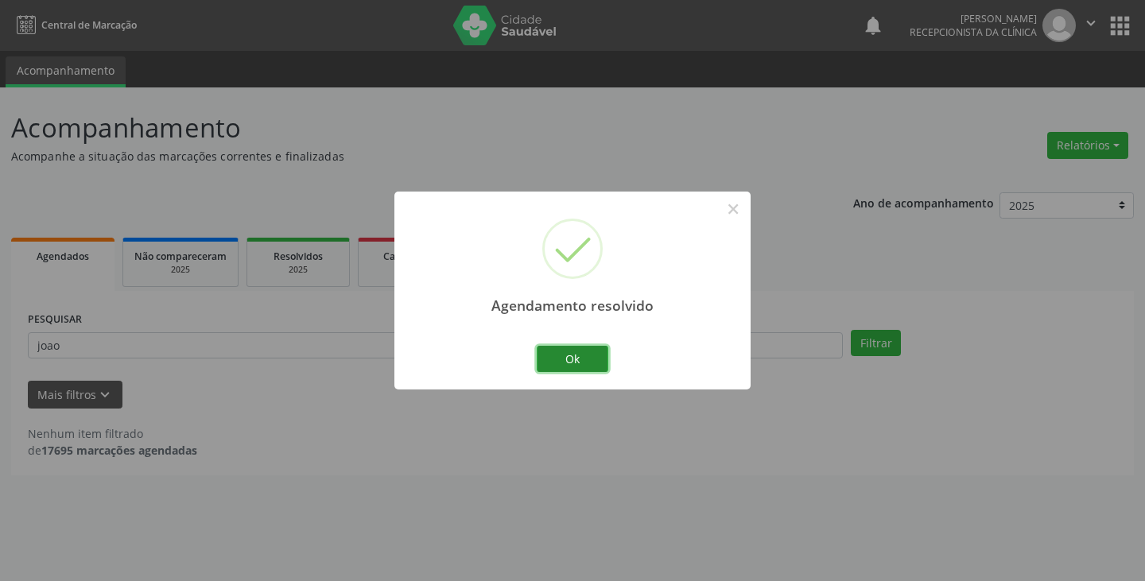
click at [557, 360] on button "Ok" at bounding box center [573, 359] width 72 height 27
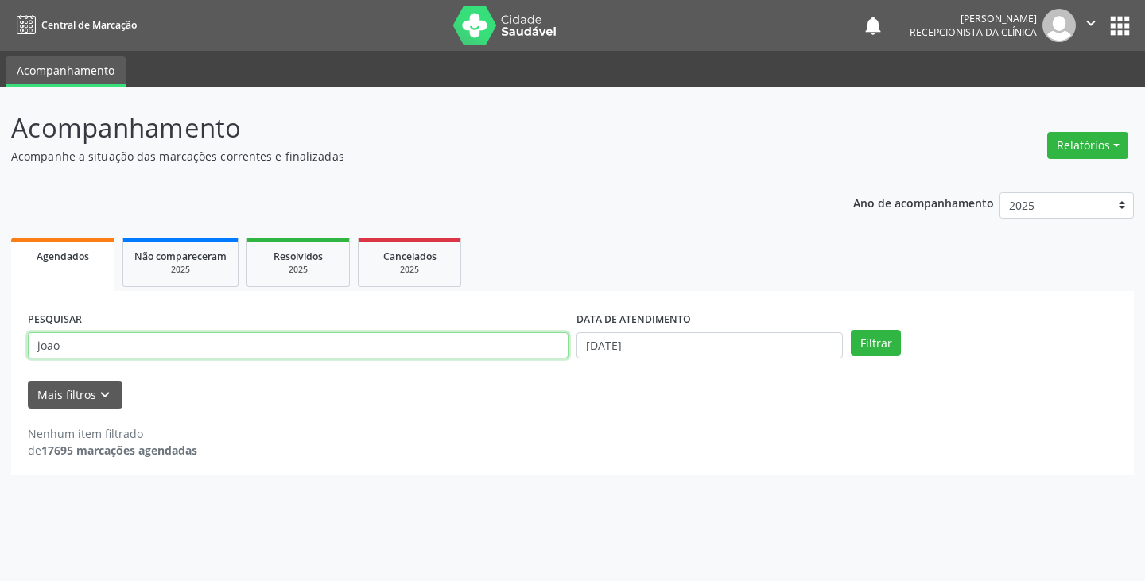
click at [547, 355] on input "joao" at bounding box center [298, 345] width 541 height 27
type input "j"
type input "[PERSON_NAME]"
click at [851, 330] on button "Filtrar" at bounding box center [876, 343] width 50 height 27
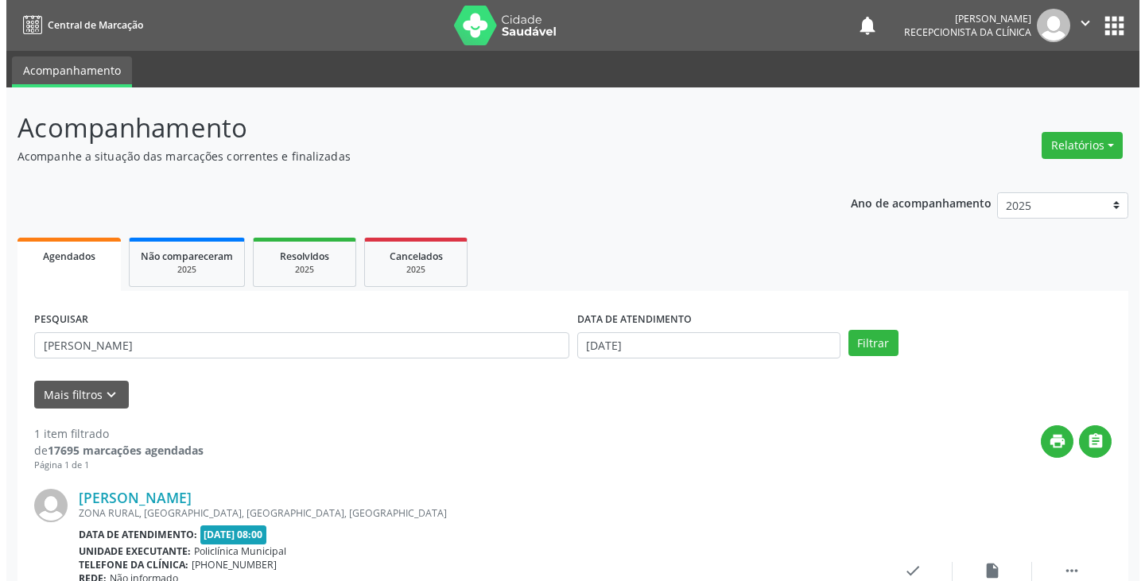
scroll to position [134, 0]
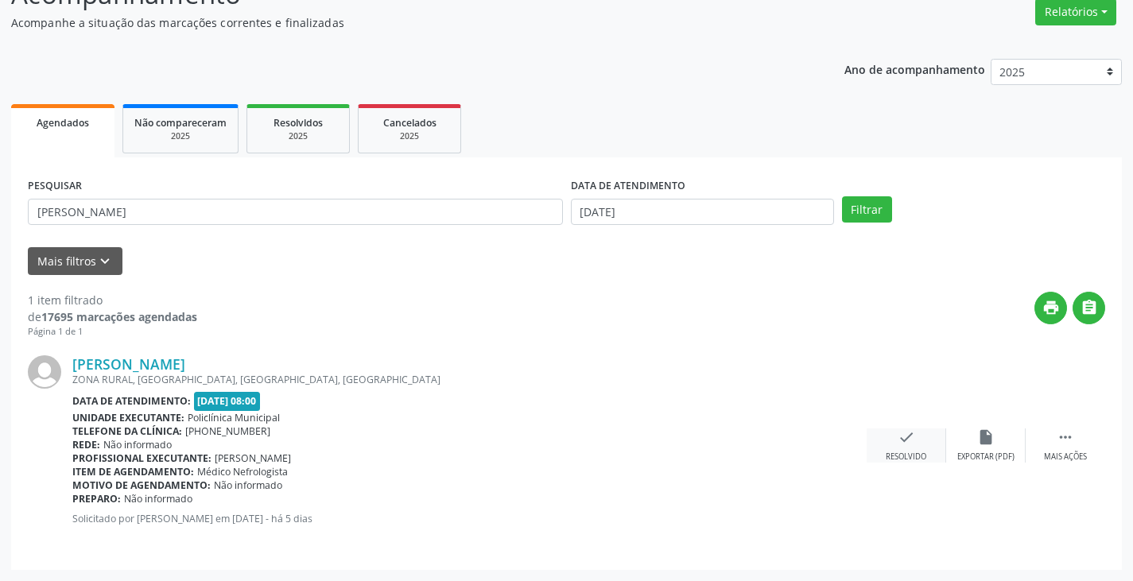
click at [904, 441] on icon "check" at bounding box center [906, 437] width 17 height 17
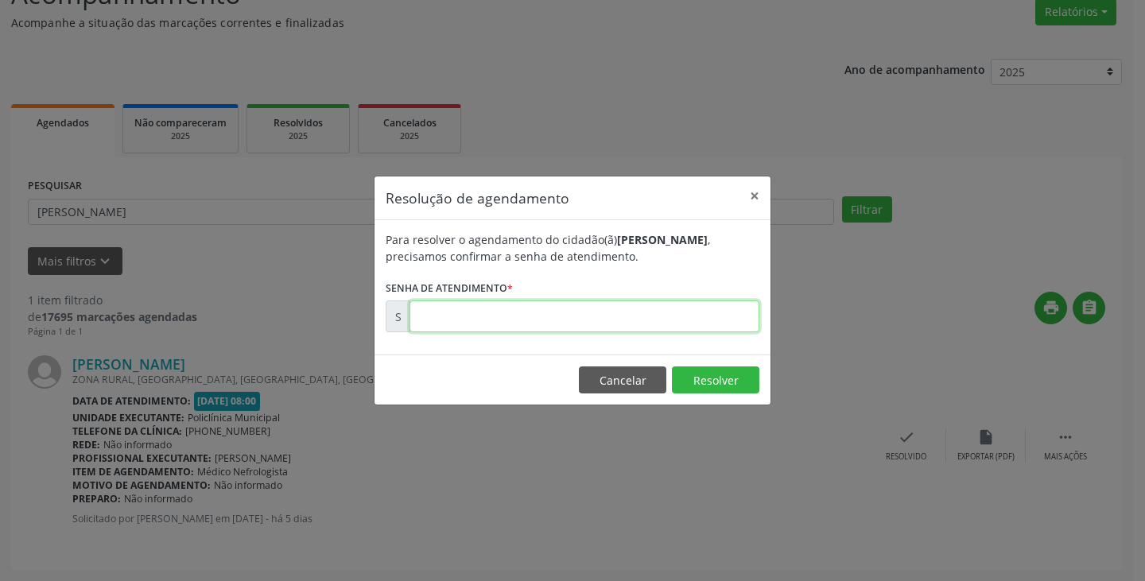
click at [685, 313] on input "text" at bounding box center [585, 317] width 350 height 32
type input "00174068"
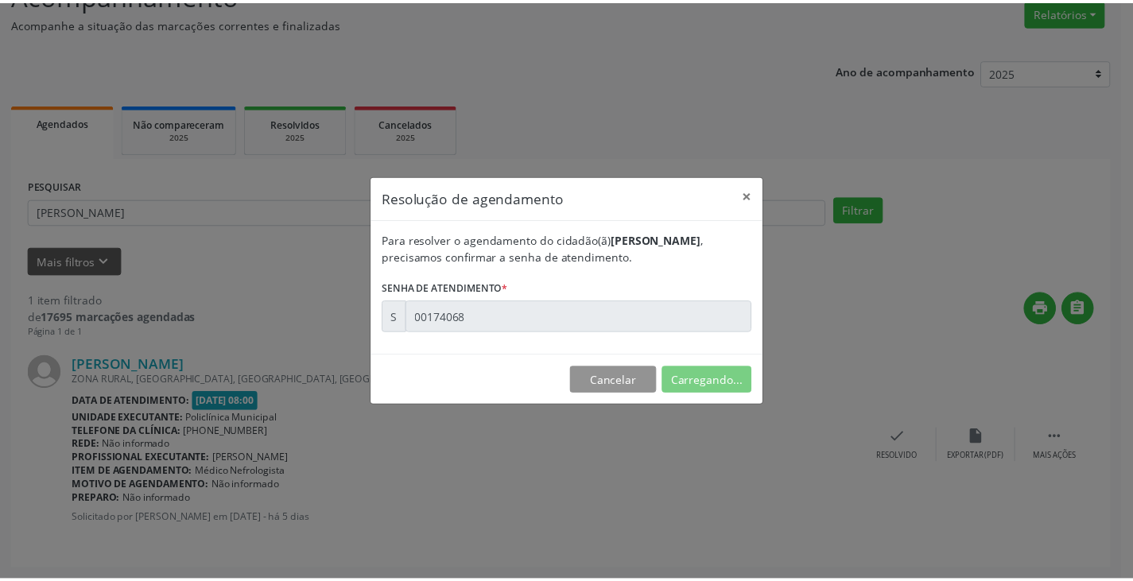
scroll to position [0, 0]
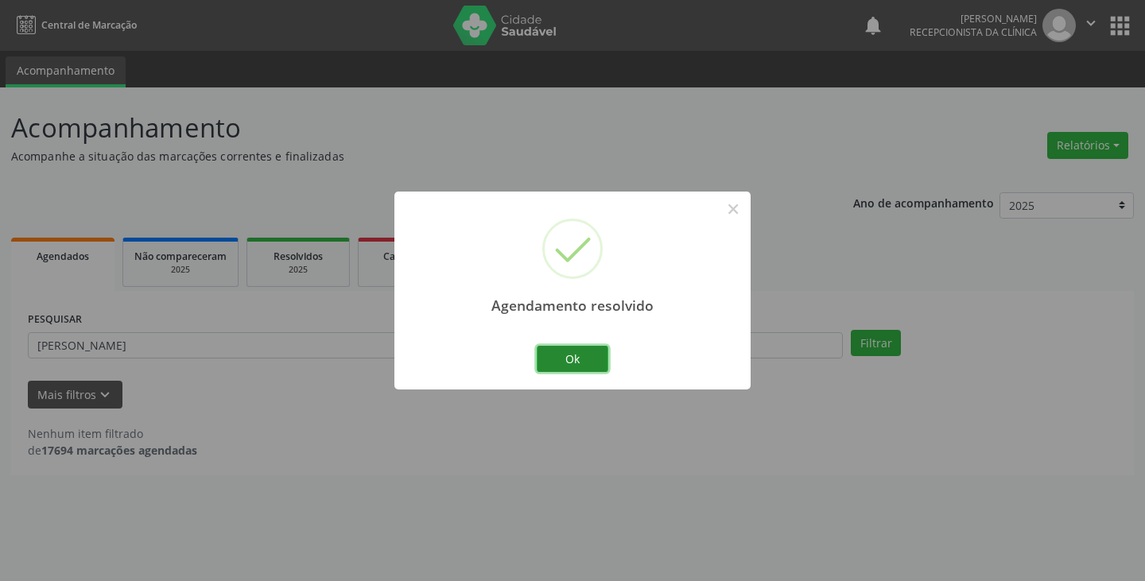
click at [564, 364] on button "Ok" at bounding box center [573, 359] width 72 height 27
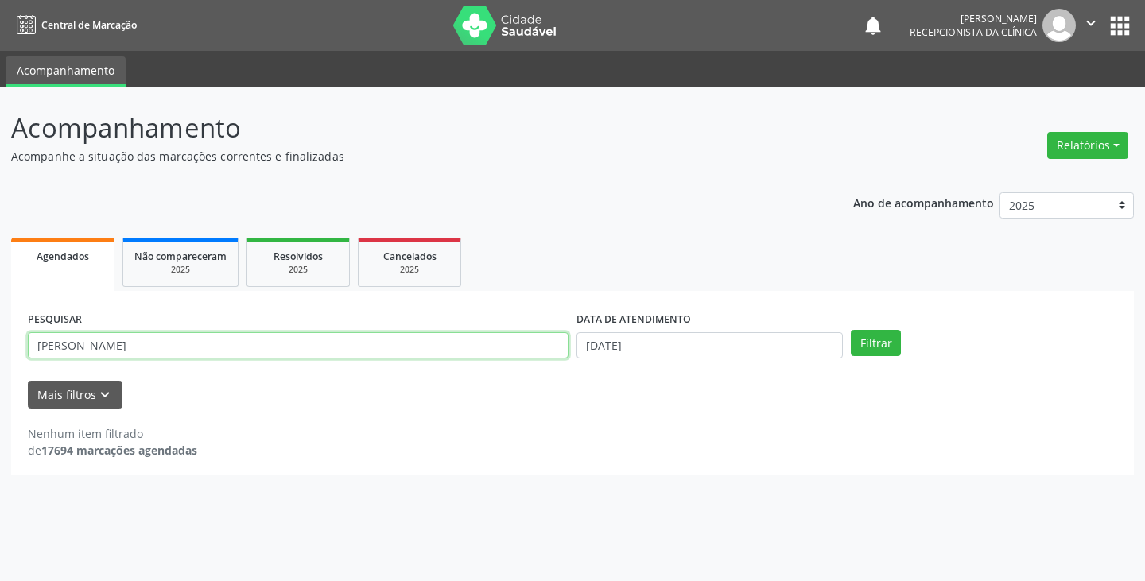
click at [527, 353] on input "[PERSON_NAME]" at bounding box center [298, 345] width 541 height 27
type input "m"
type input "vera"
click at [851, 330] on button "Filtrar" at bounding box center [876, 343] width 50 height 27
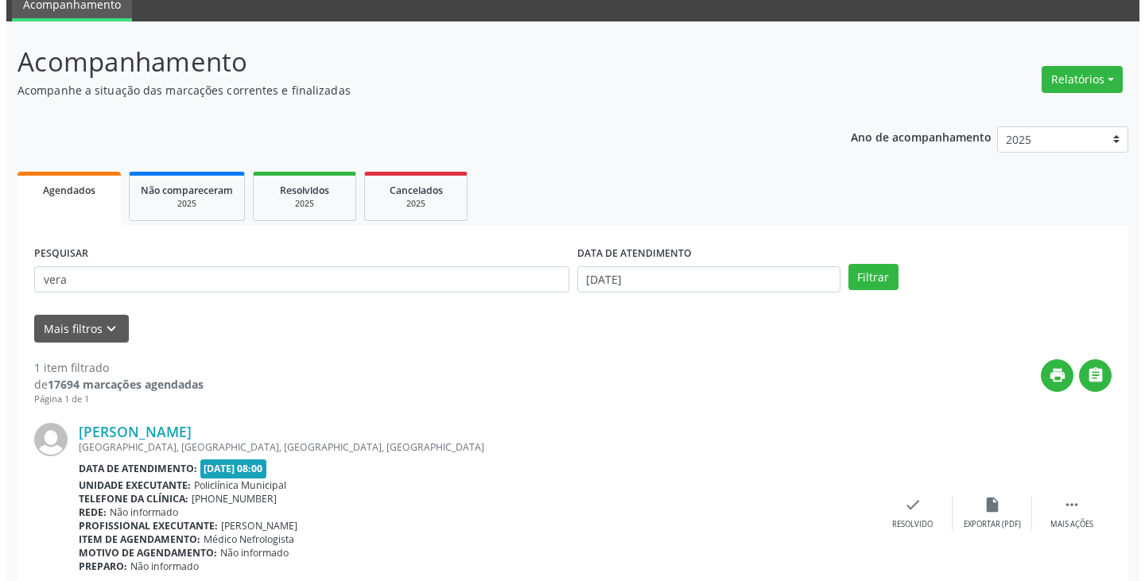
scroll to position [134, 0]
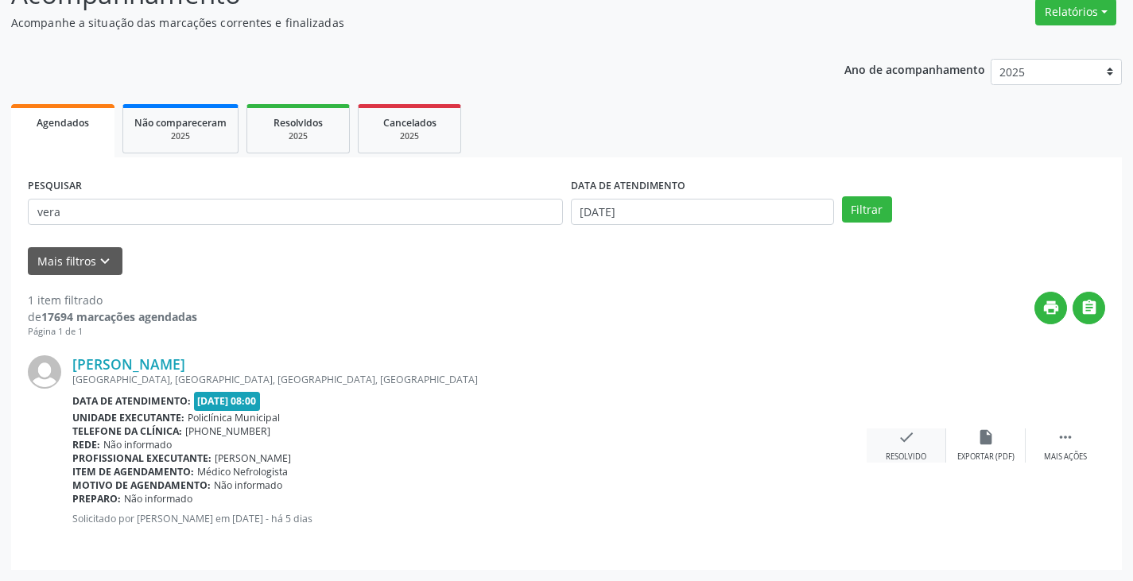
click at [902, 437] on icon "check" at bounding box center [906, 437] width 17 height 17
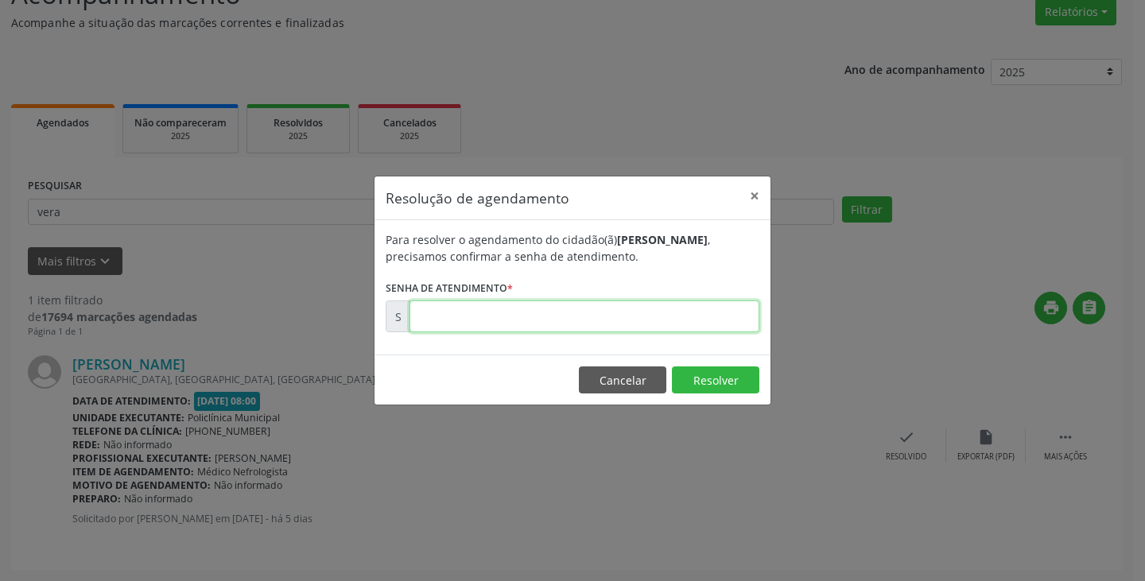
click at [682, 321] on input "text" at bounding box center [585, 317] width 350 height 32
type input "00174144"
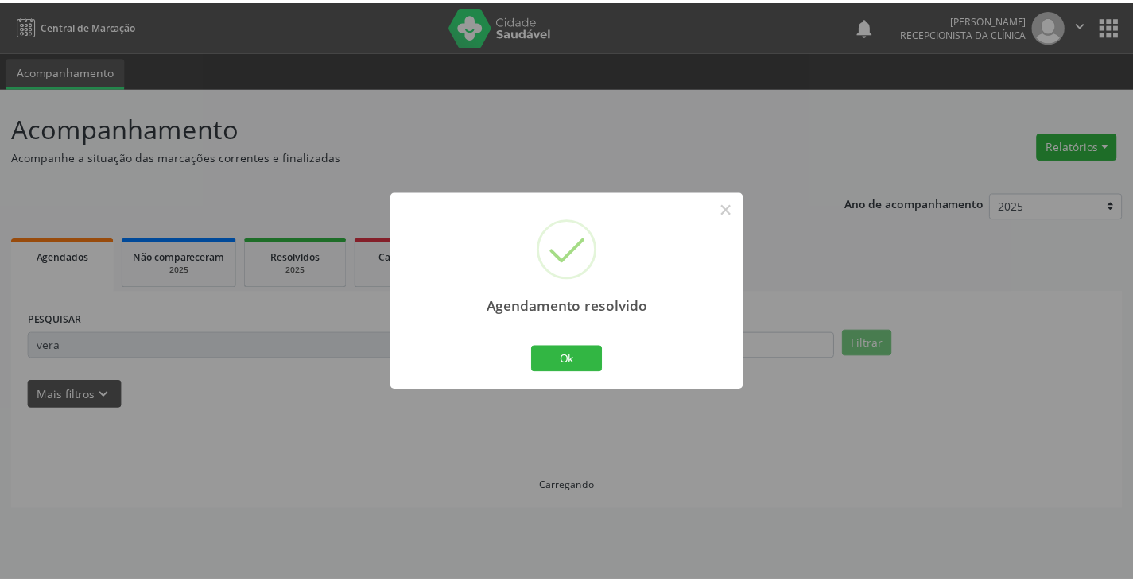
scroll to position [0, 0]
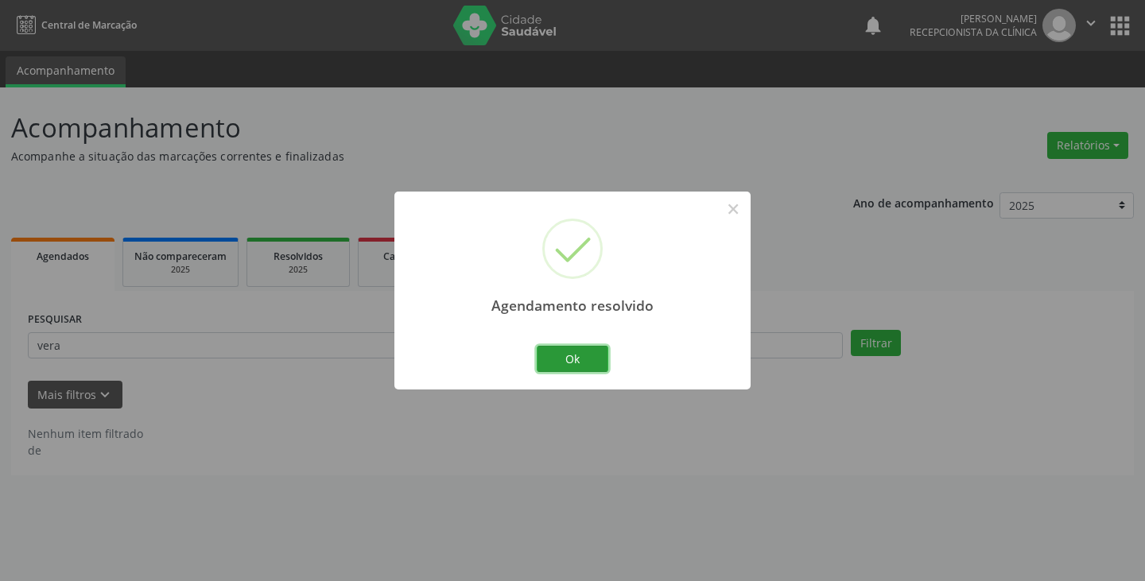
drag, startPoint x: 587, startPoint y: 358, endPoint x: 529, endPoint y: 355, distance: 58.1
click at [570, 358] on button "Ok" at bounding box center [573, 359] width 72 height 27
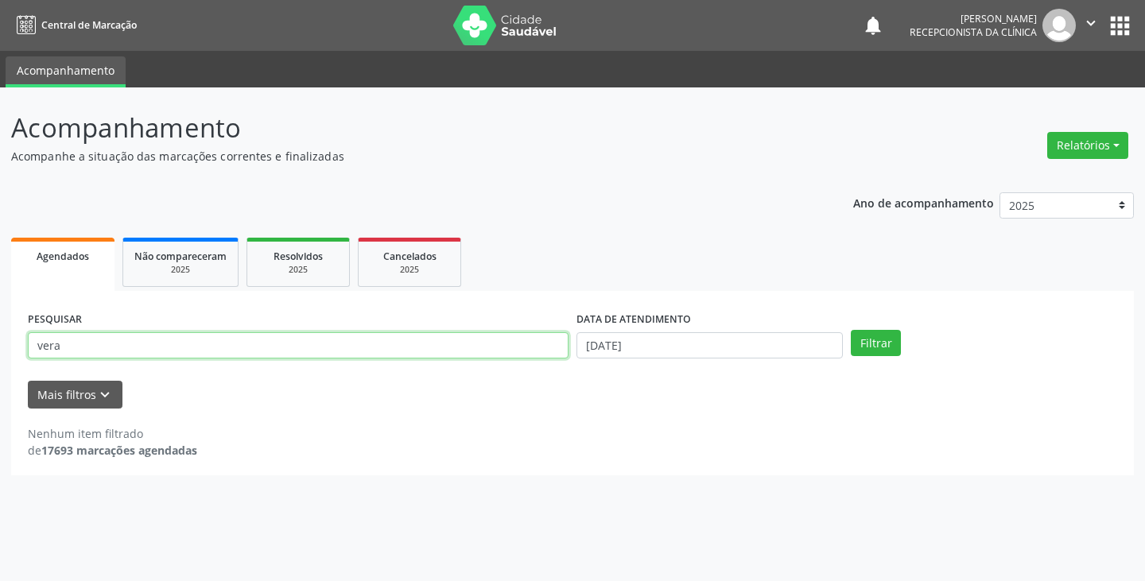
click at [516, 352] on input "vera" at bounding box center [298, 345] width 541 height 27
click at [515, 351] on input "vera" at bounding box center [298, 345] width 541 height 27
type input "v"
type input "idel"
click at [851, 330] on button "Filtrar" at bounding box center [876, 343] width 50 height 27
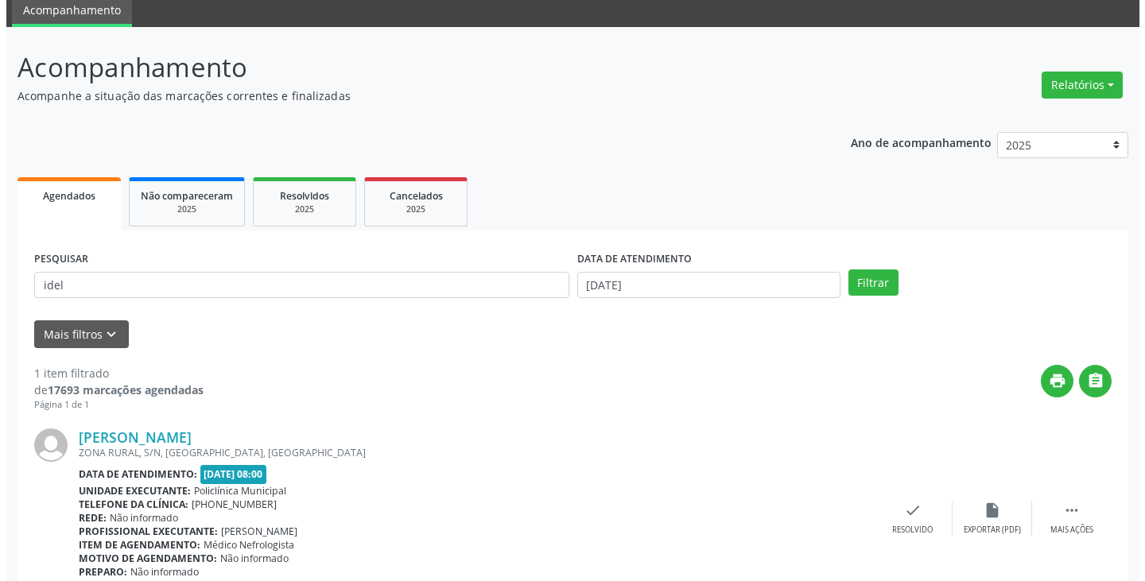
scroll to position [134, 0]
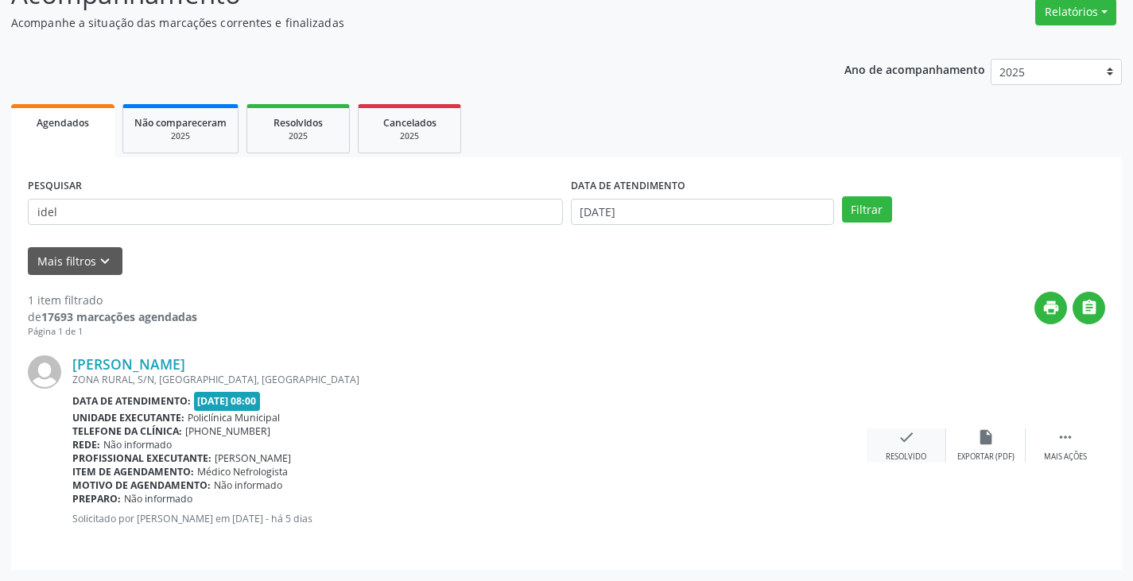
click at [907, 440] on icon "check" at bounding box center [906, 437] width 17 height 17
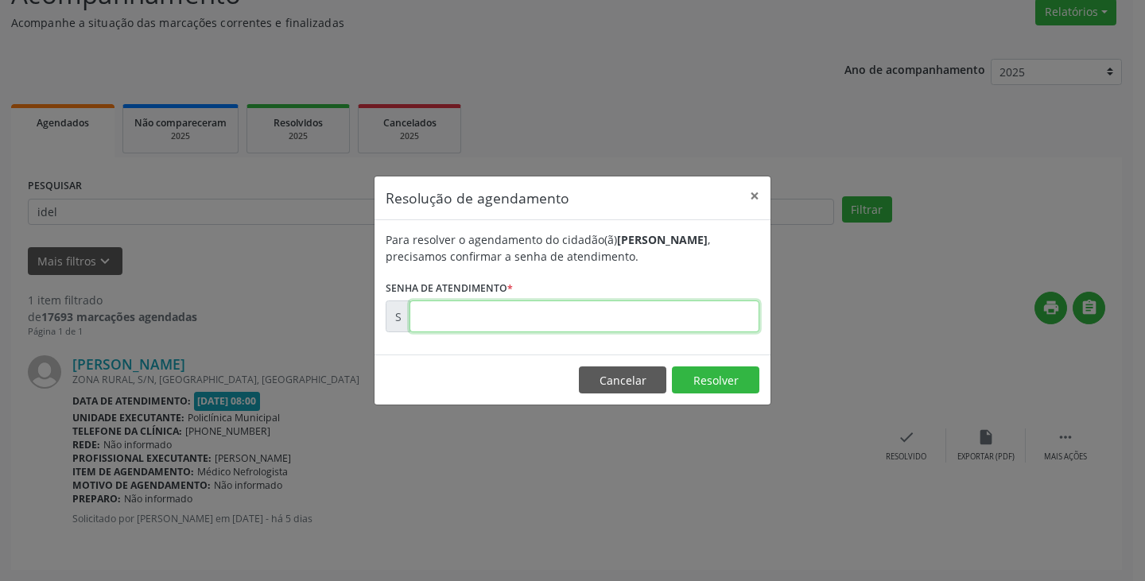
click at [694, 321] on input "text" at bounding box center [585, 317] width 350 height 32
type input "00174073"
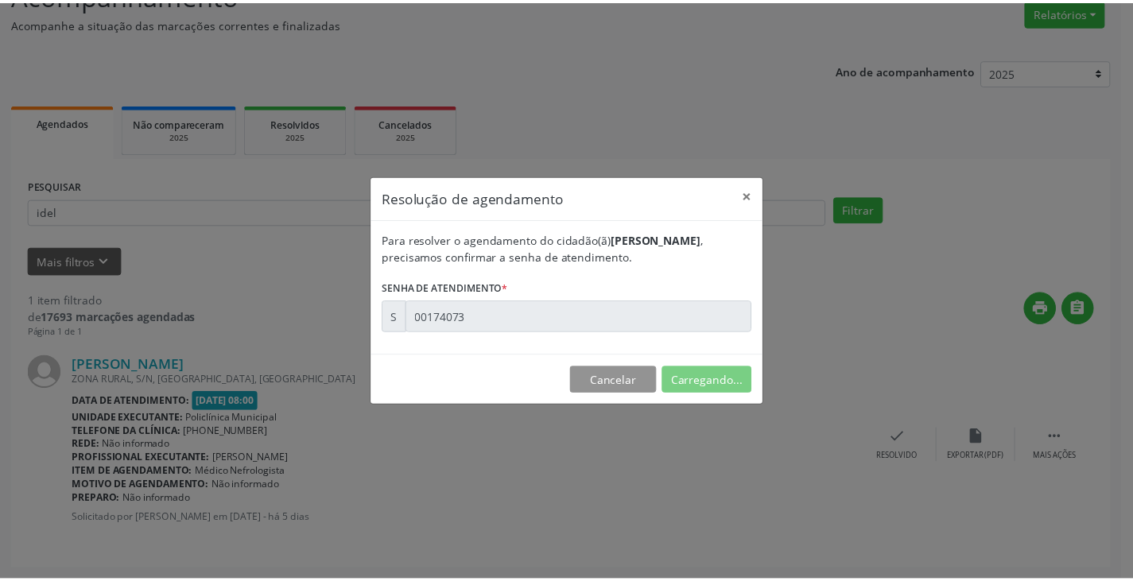
scroll to position [0, 0]
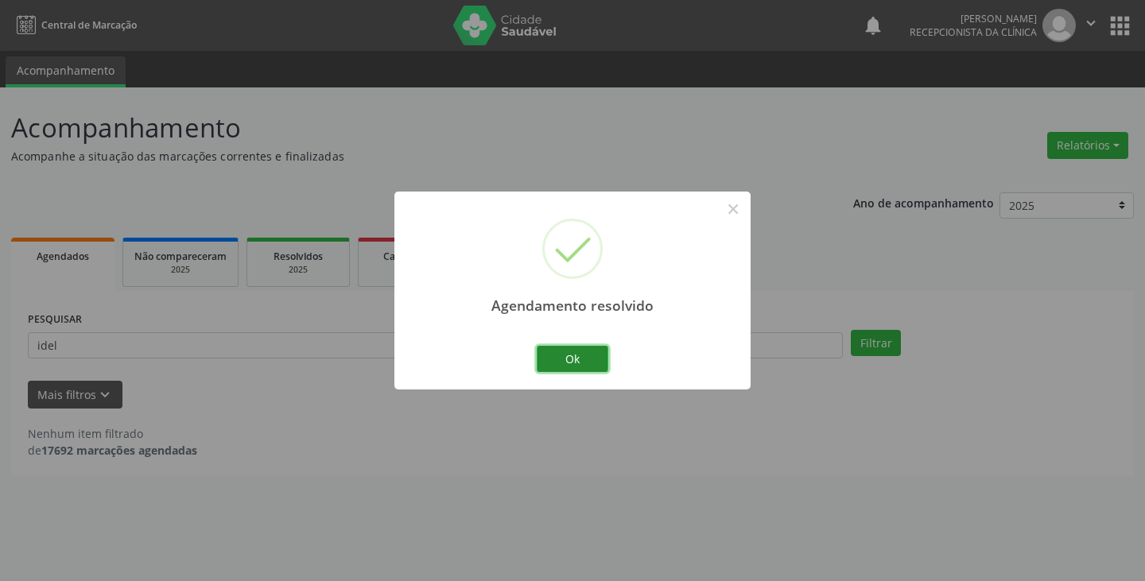
drag, startPoint x: 601, startPoint y: 359, endPoint x: 590, endPoint y: 355, distance: 11.1
click at [596, 357] on button "Ok" at bounding box center [573, 359] width 72 height 27
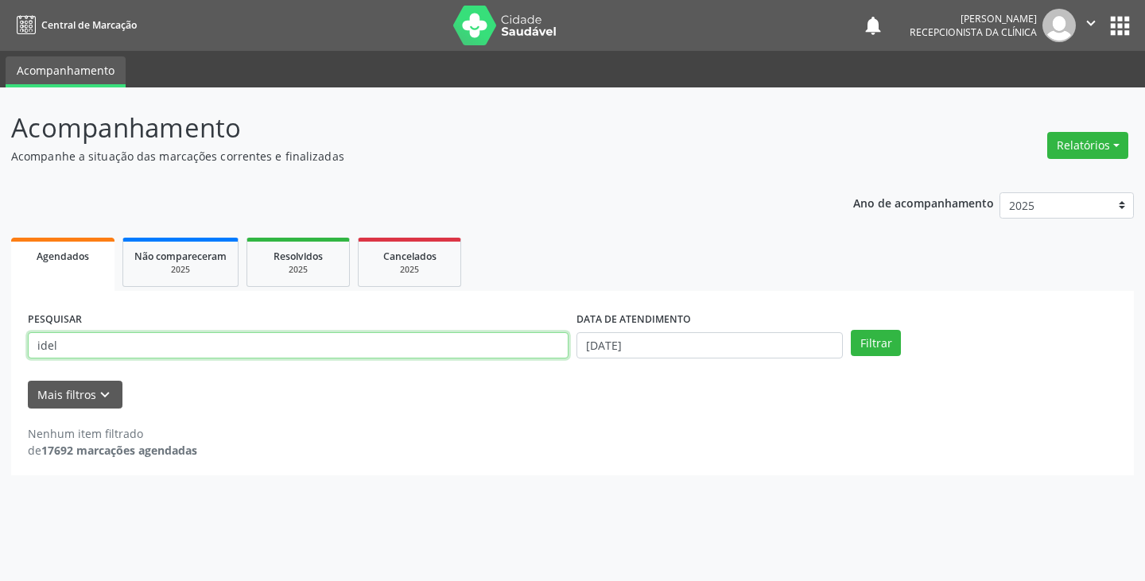
drag, startPoint x: 501, startPoint y: 348, endPoint x: 510, endPoint y: 342, distance: 10.4
click at [508, 343] on input "idel" at bounding box center [298, 345] width 541 height 27
type input "i"
type input "irac"
click at [851, 330] on button "Filtrar" at bounding box center [876, 343] width 50 height 27
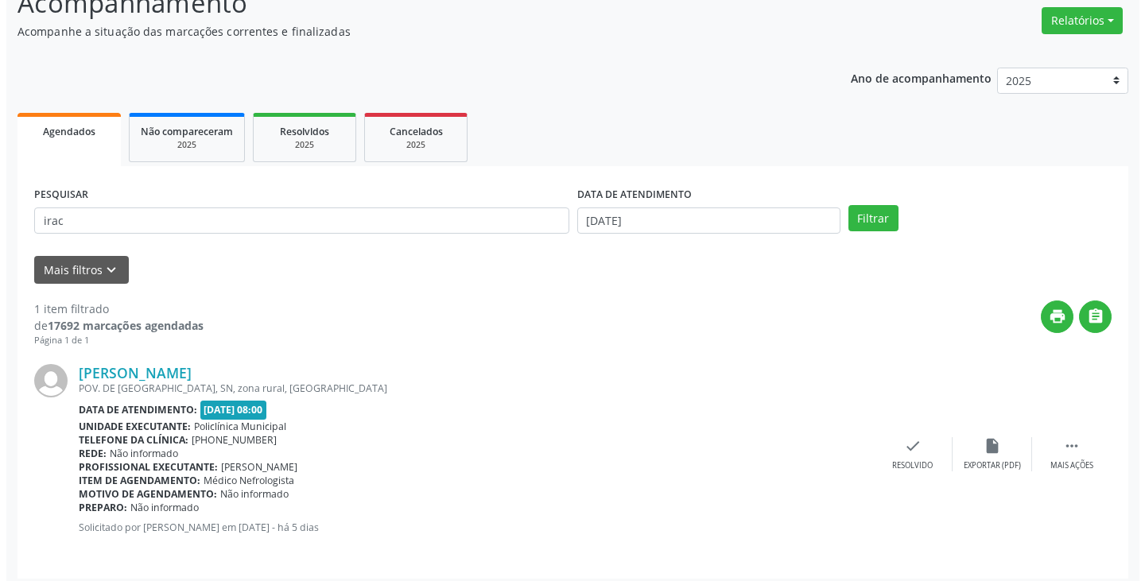
scroll to position [134, 0]
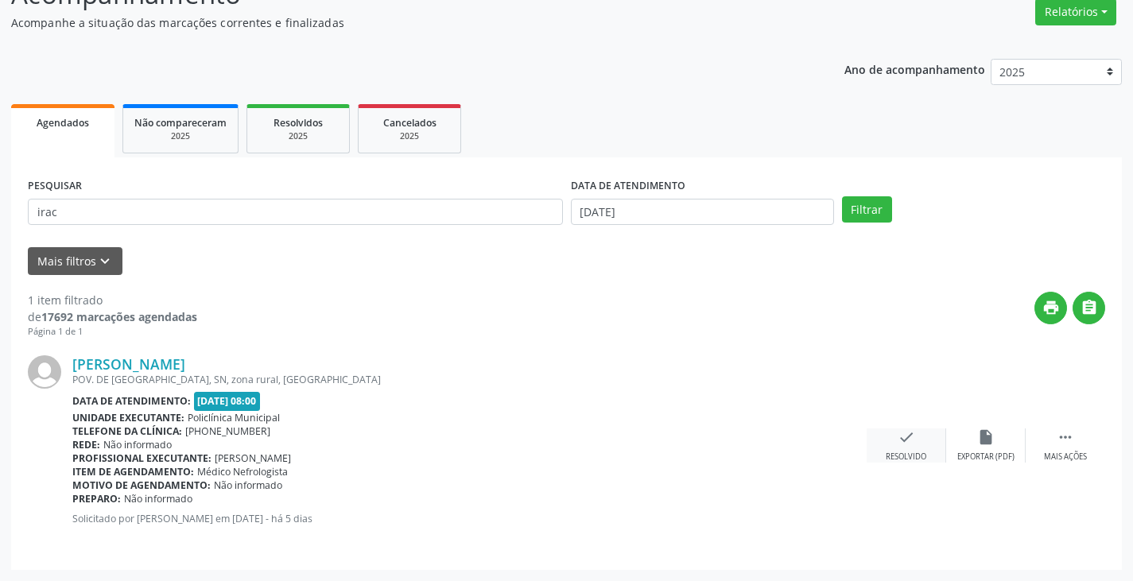
click at [902, 438] on icon "check" at bounding box center [906, 437] width 17 height 17
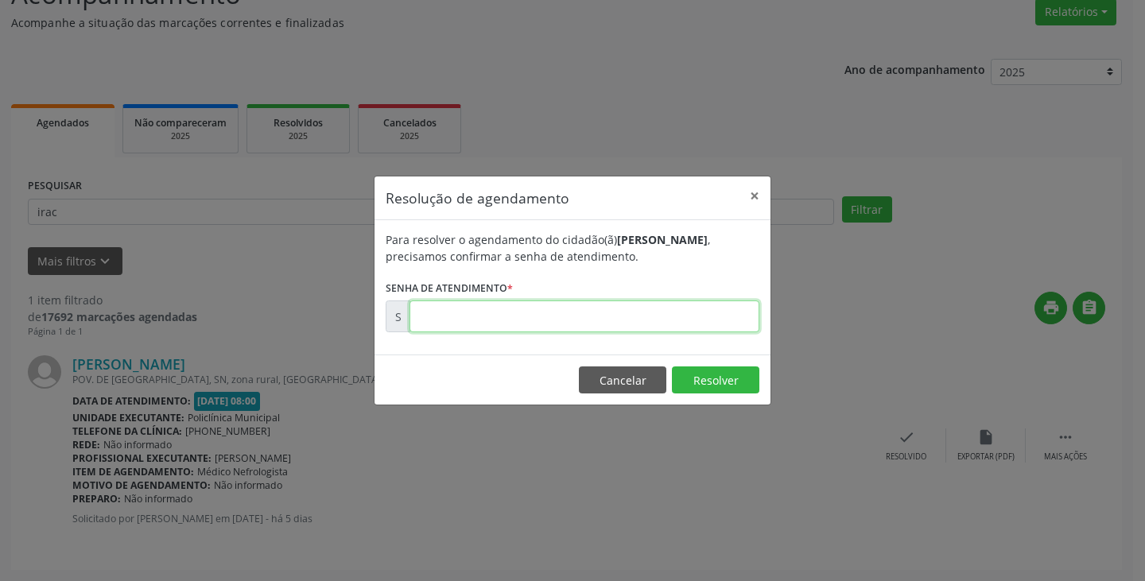
click at [684, 326] on input "text" at bounding box center [585, 317] width 350 height 32
type input "00174077"
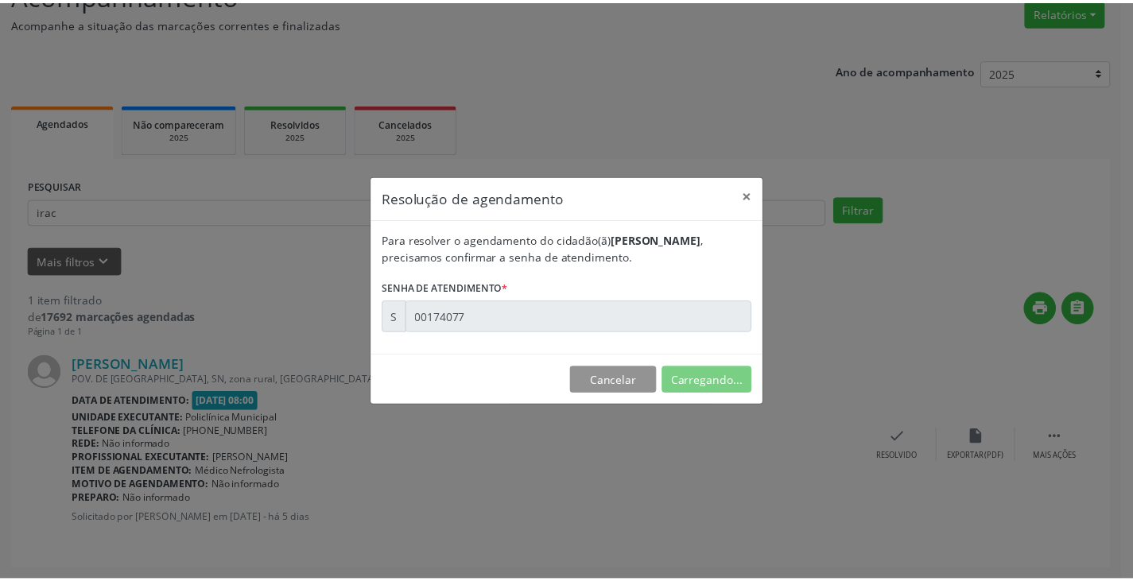
scroll to position [0, 0]
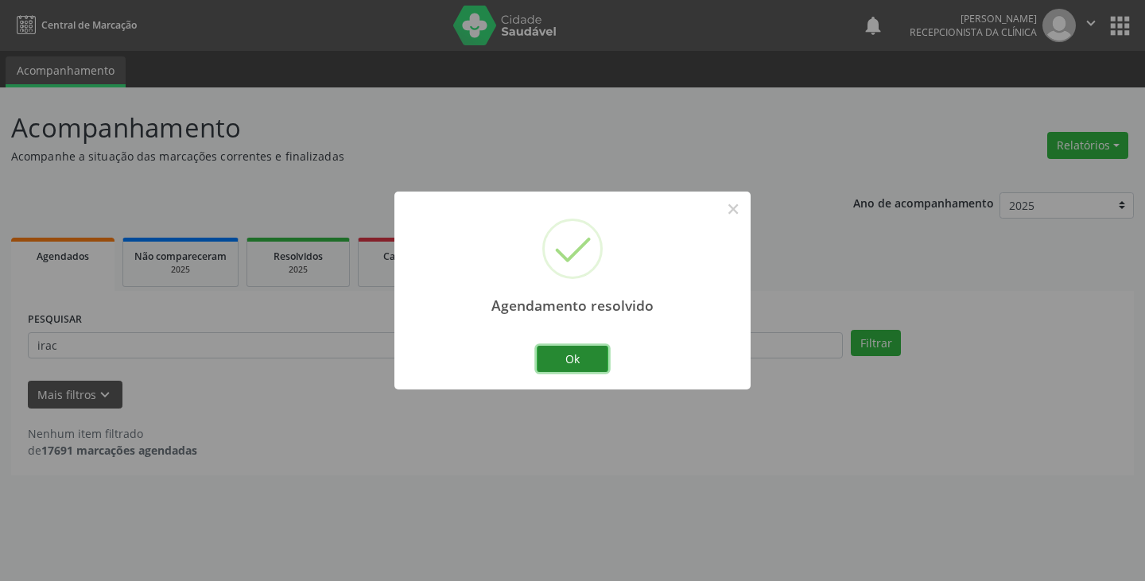
click at [581, 361] on button "Ok" at bounding box center [573, 359] width 72 height 27
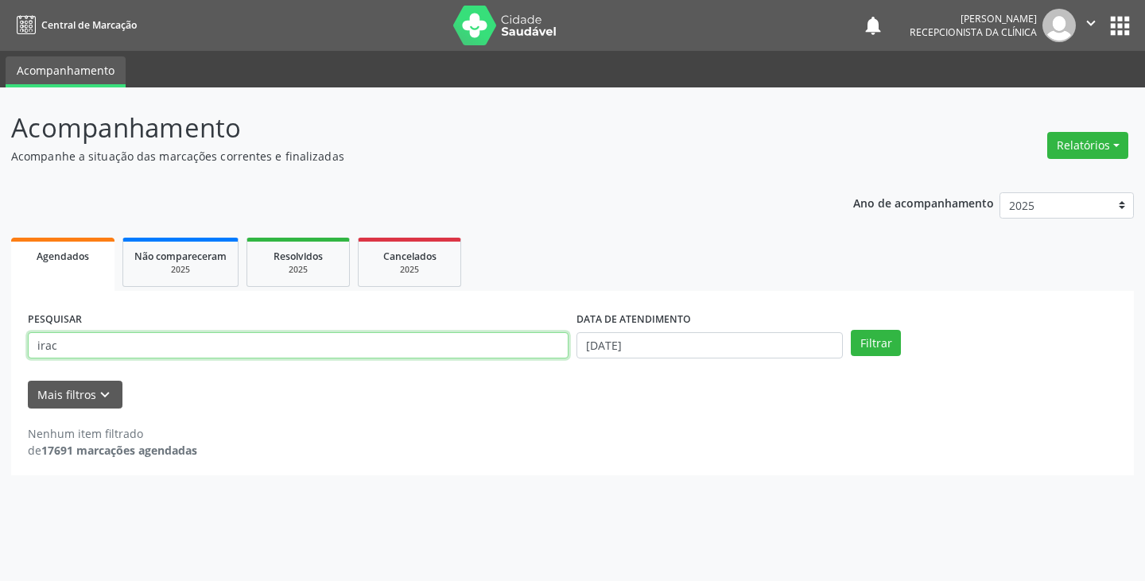
click at [449, 352] on input "irac" at bounding box center [298, 345] width 541 height 27
type input "i"
type input "eli"
click at [851, 330] on button "Filtrar" at bounding box center [876, 343] width 50 height 27
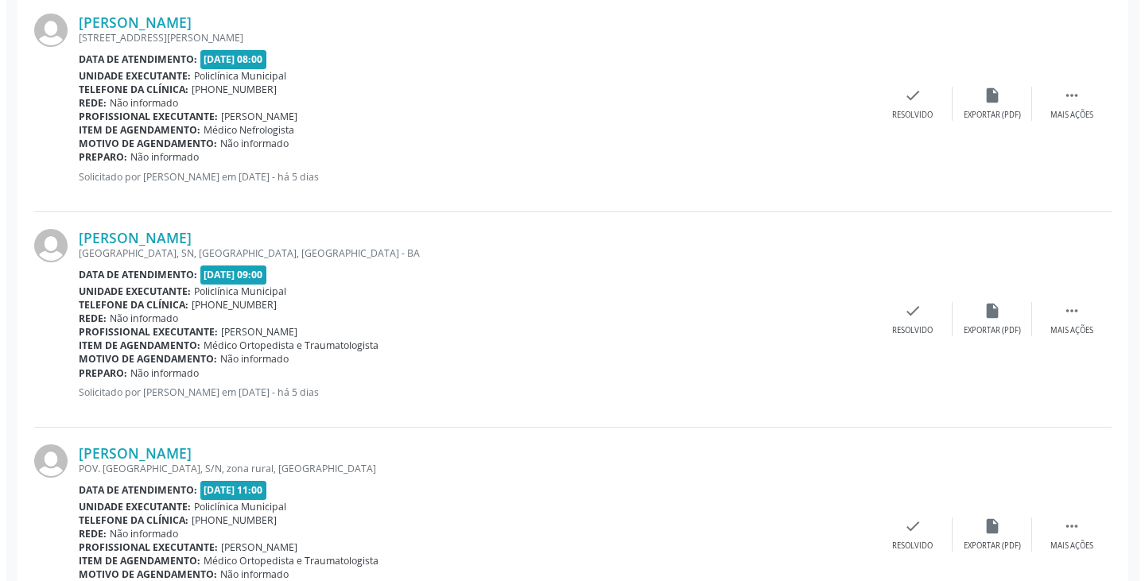
scroll to position [477, 0]
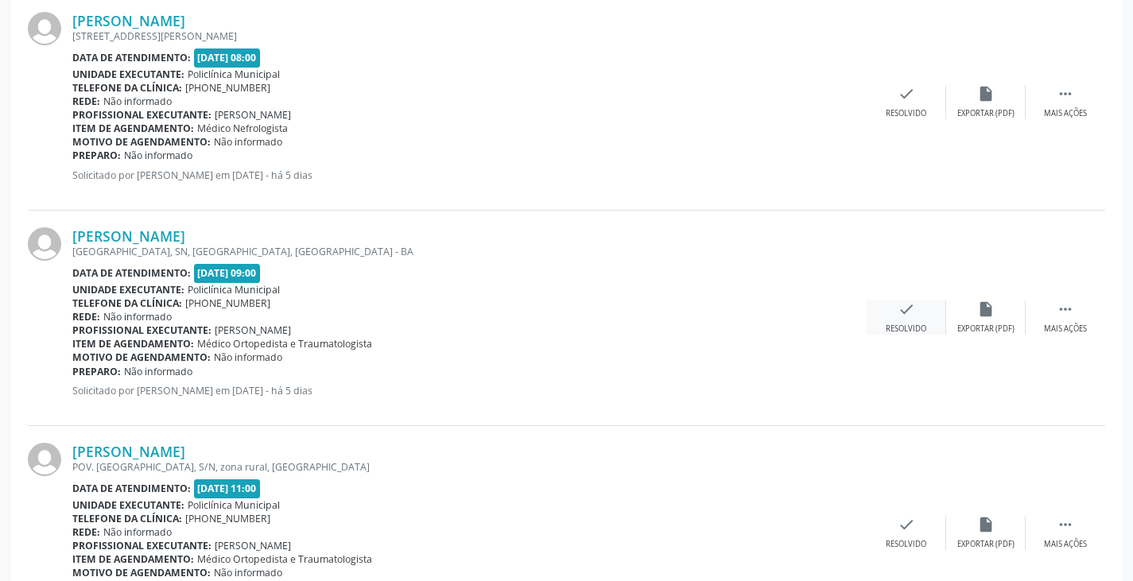
click at [897, 321] on div "check Resolvido" at bounding box center [907, 318] width 80 height 34
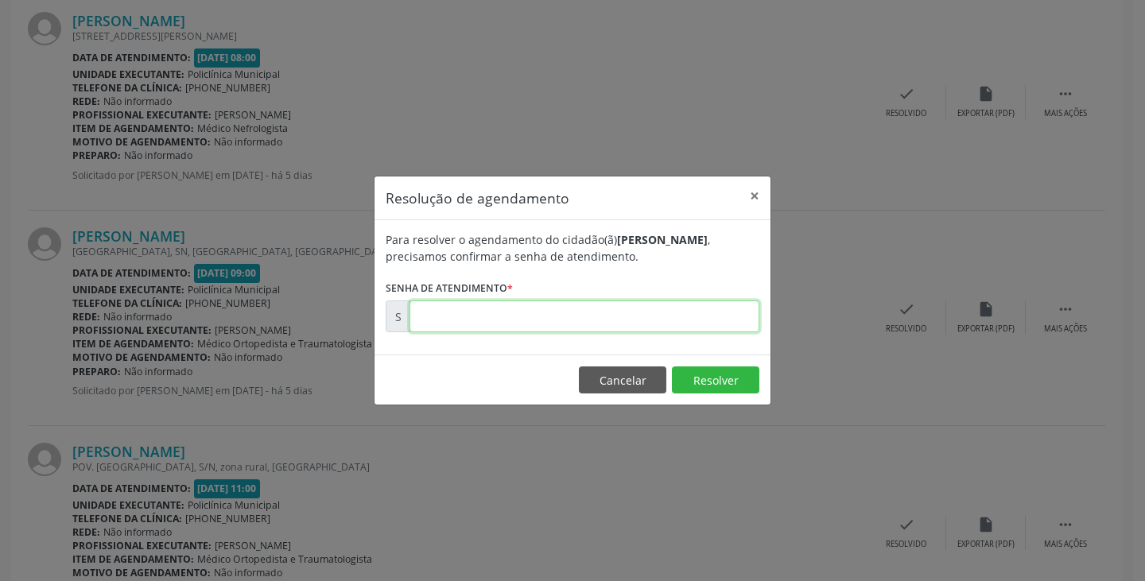
click at [678, 326] on input "text" at bounding box center [585, 317] width 350 height 32
type input "00174317"
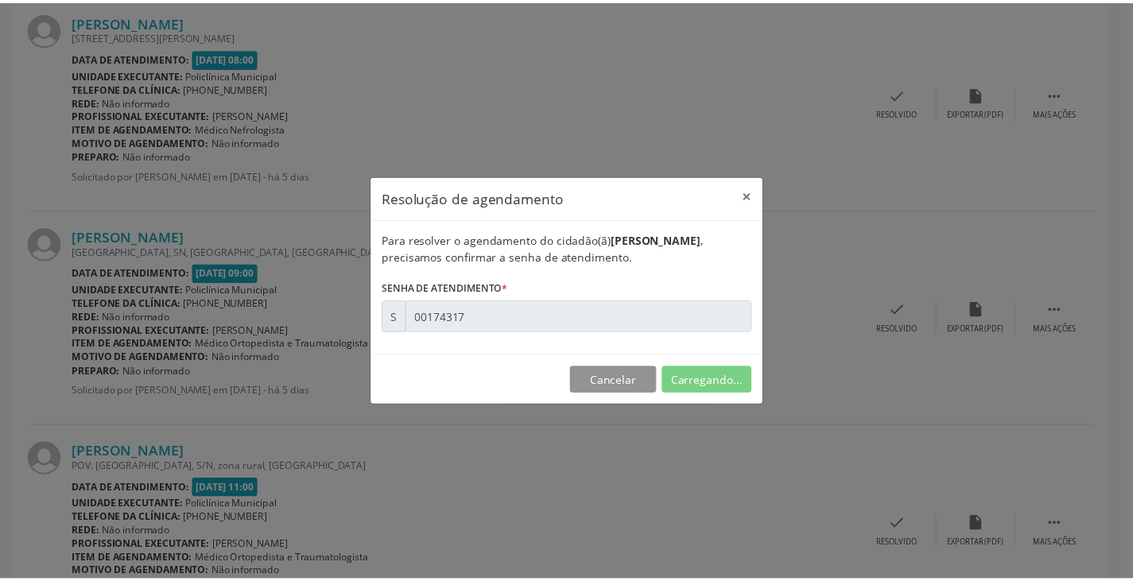
scroll to position [0, 0]
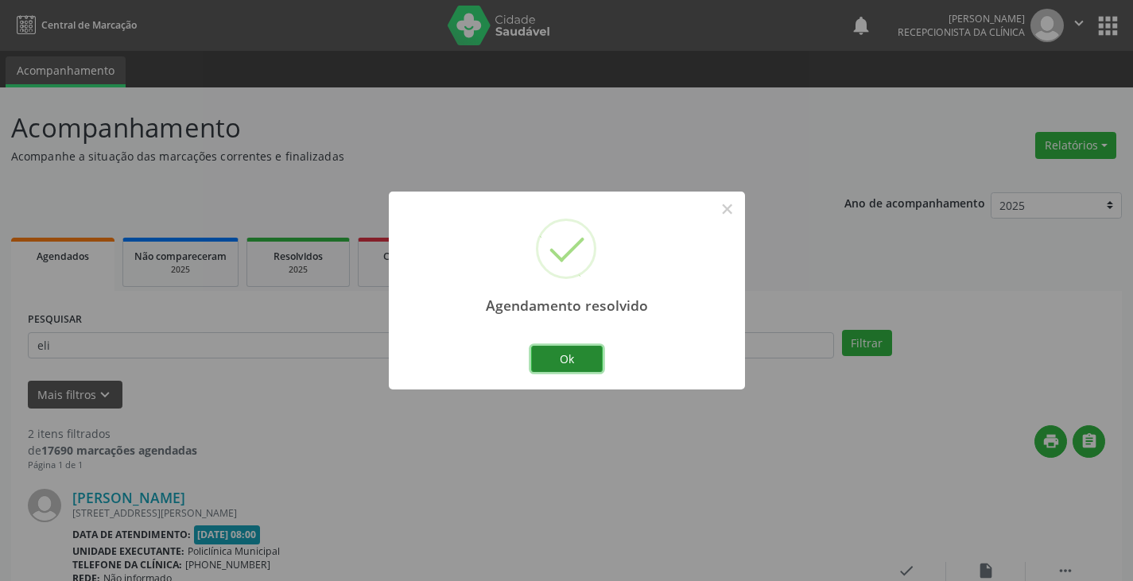
click at [566, 355] on button "Ok" at bounding box center [567, 359] width 72 height 27
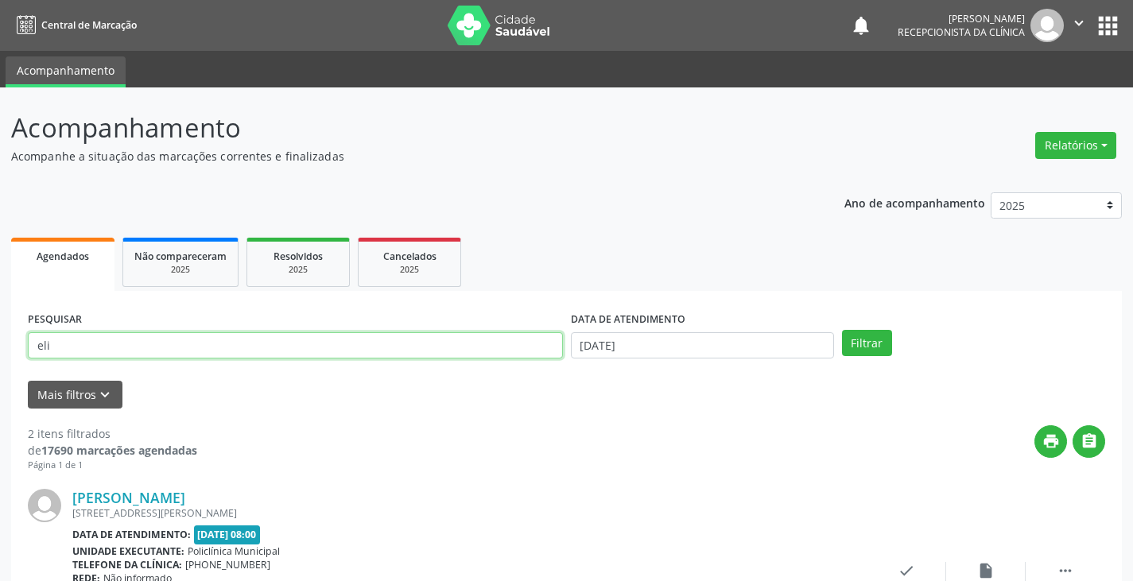
click at [411, 351] on input "eli" at bounding box center [295, 345] width 535 height 27
type input "e"
click at [842, 330] on button "Filtrar" at bounding box center [867, 343] width 50 height 27
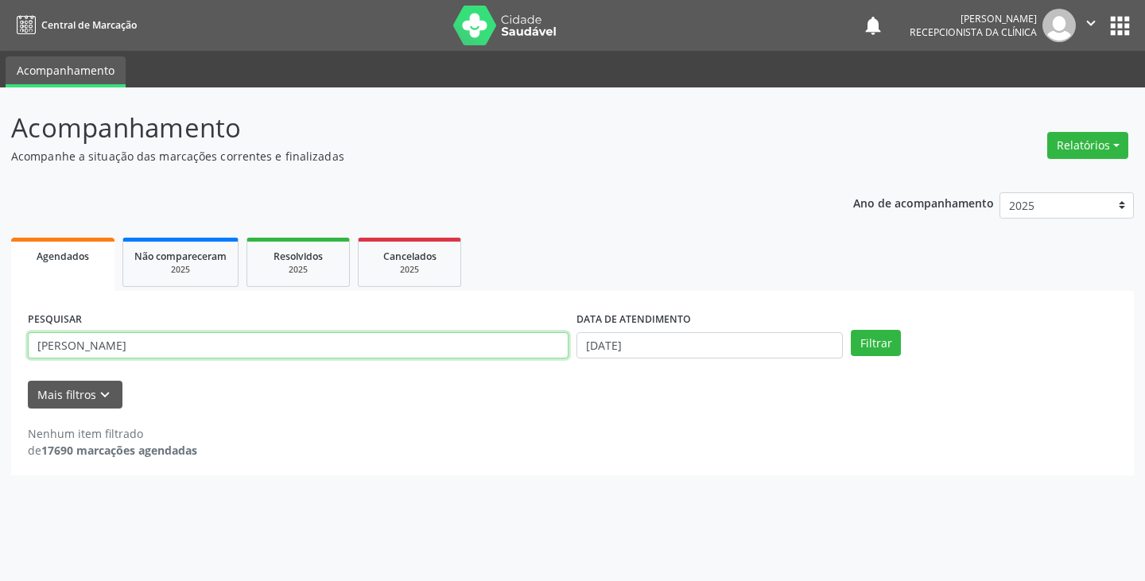
click at [448, 352] on input "[PERSON_NAME]" at bounding box center [298, 345] width 541 height 27
click at [851, 330] on button "Filtrar" at bounding box center [876, 343] width 50 height 27
click at [466, 346] on input "cmaril" at bounding box center [298, 345] width 541 height 27
type input "c"
type input "marili"
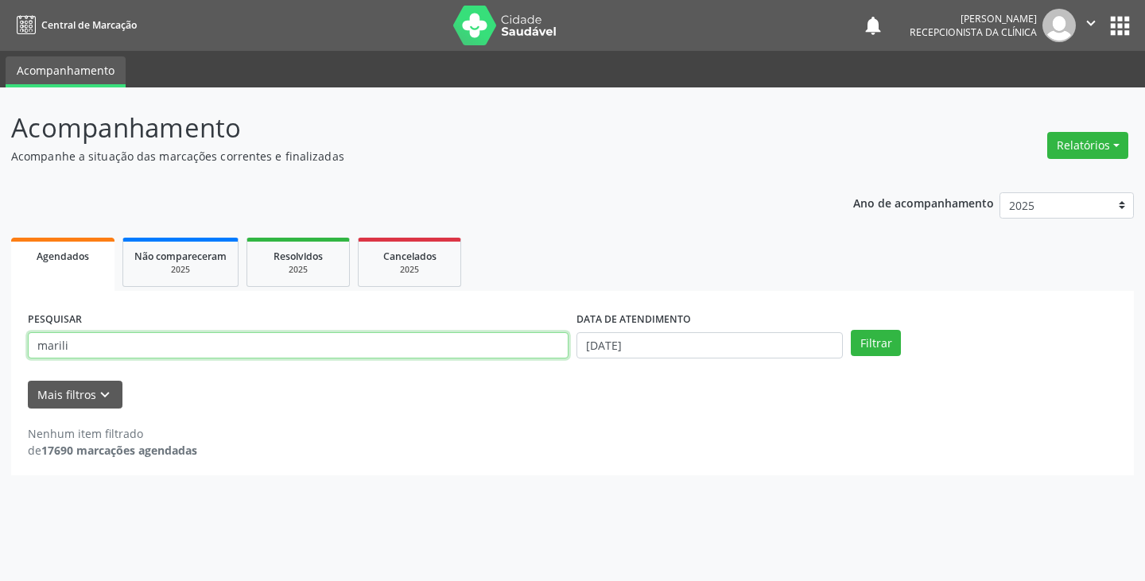
click at [851, 330] on button "Filtrar" at bounding box center [876, 343] width 50 height 27
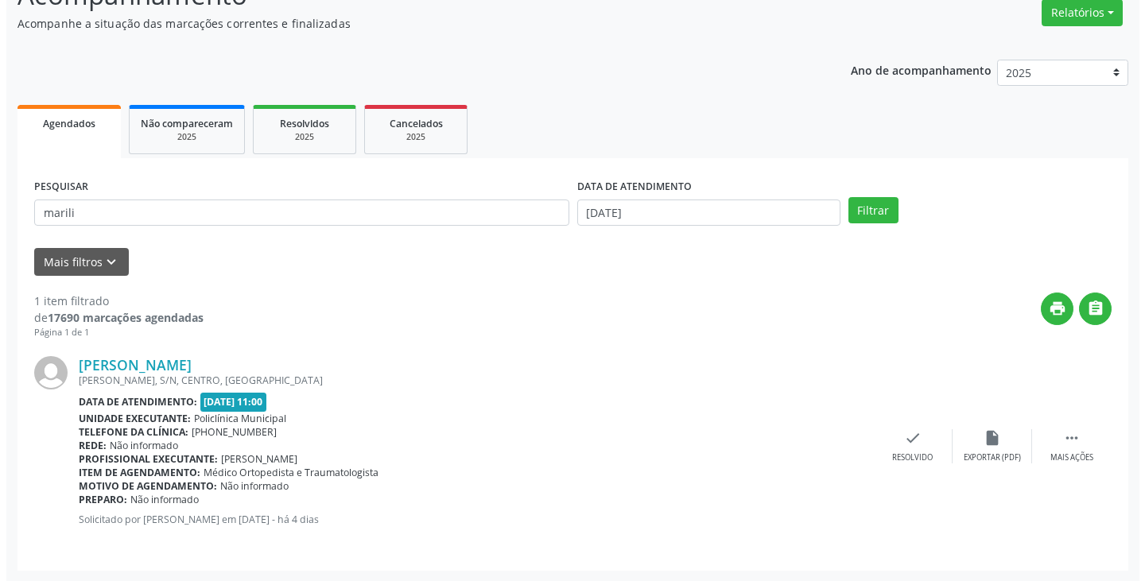
scroll to position [134, 0]
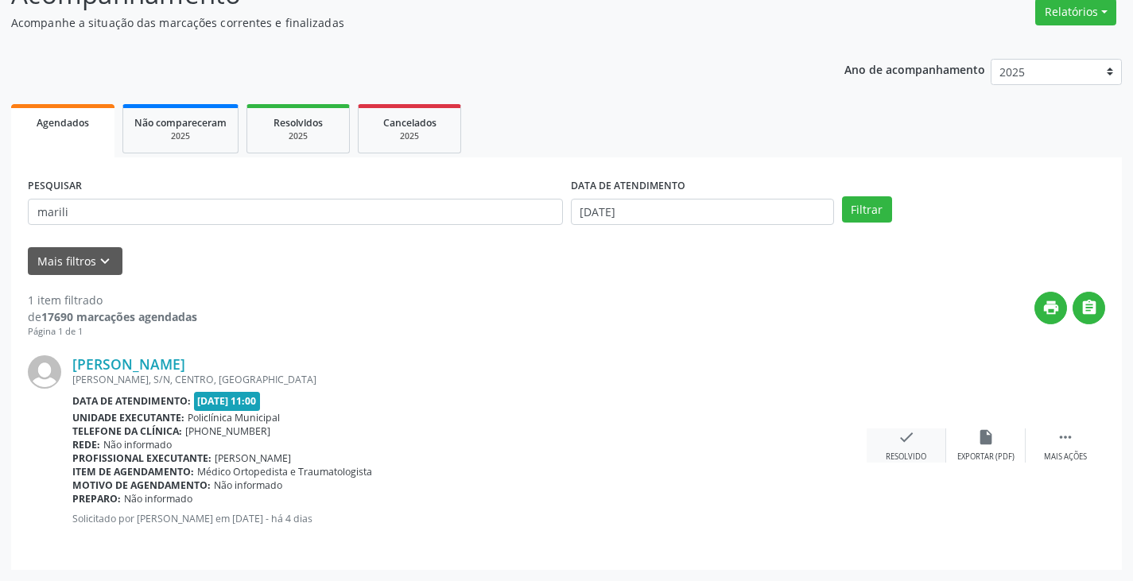
click at [902, 446] on icon "check" at bounding box center [906, 437] width 17 height 17
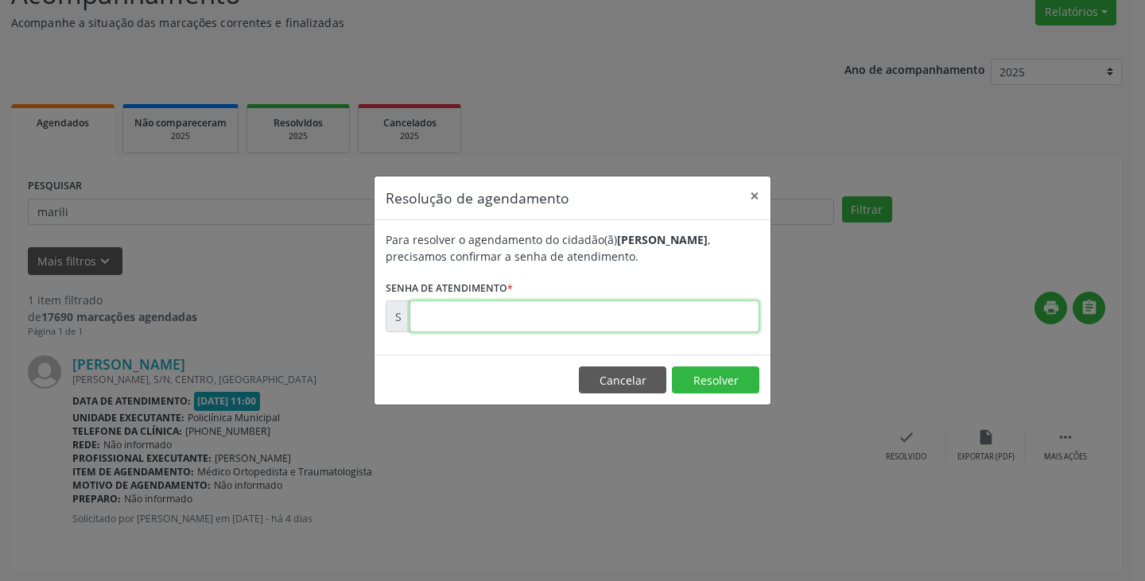
click at [685, 312] on input "text" at bounding box center [585, 317] width 350 height 32
type input "00174496"
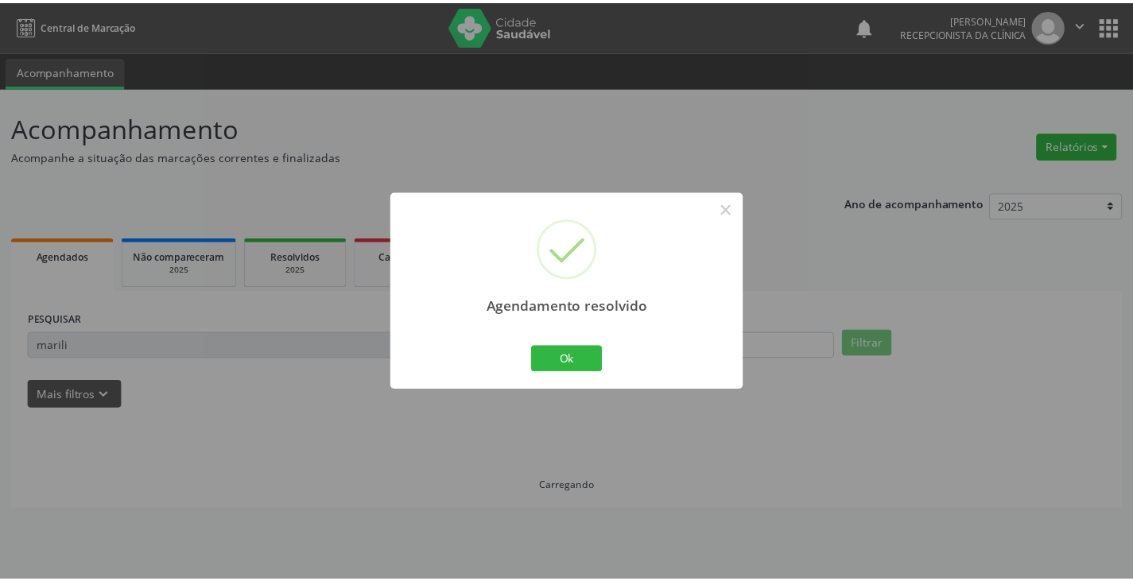
scroll to position [0, 0]
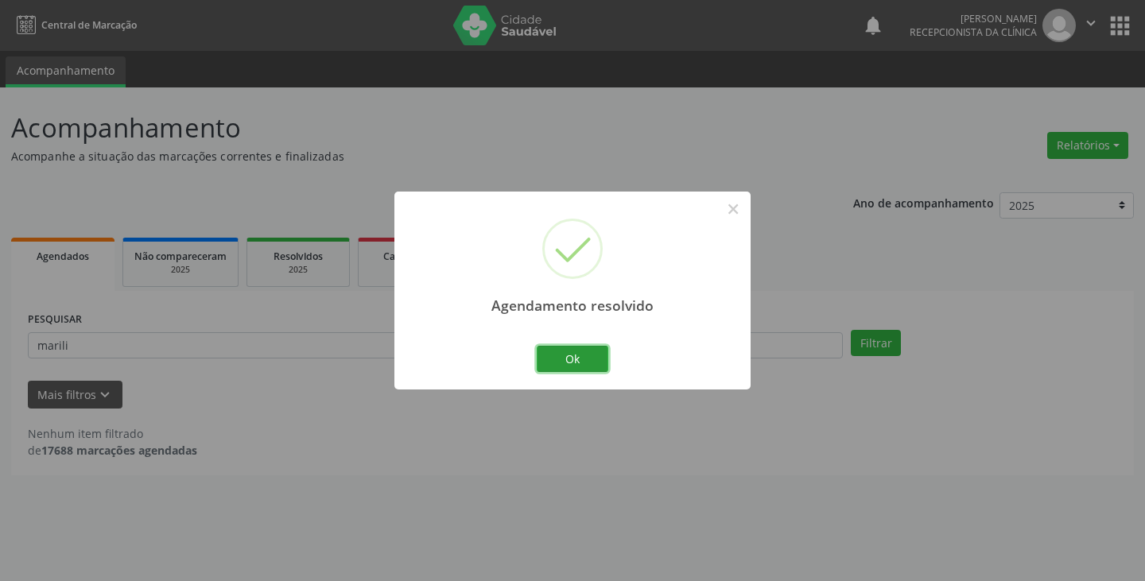
drag, startPoint x: 553, startPoint y: 355, endPoint x: 538, endPoint y: 356, distance: 15.2
click at [550, 355] on button "Ok" at bounding box center [573, 359] width 72 height 27
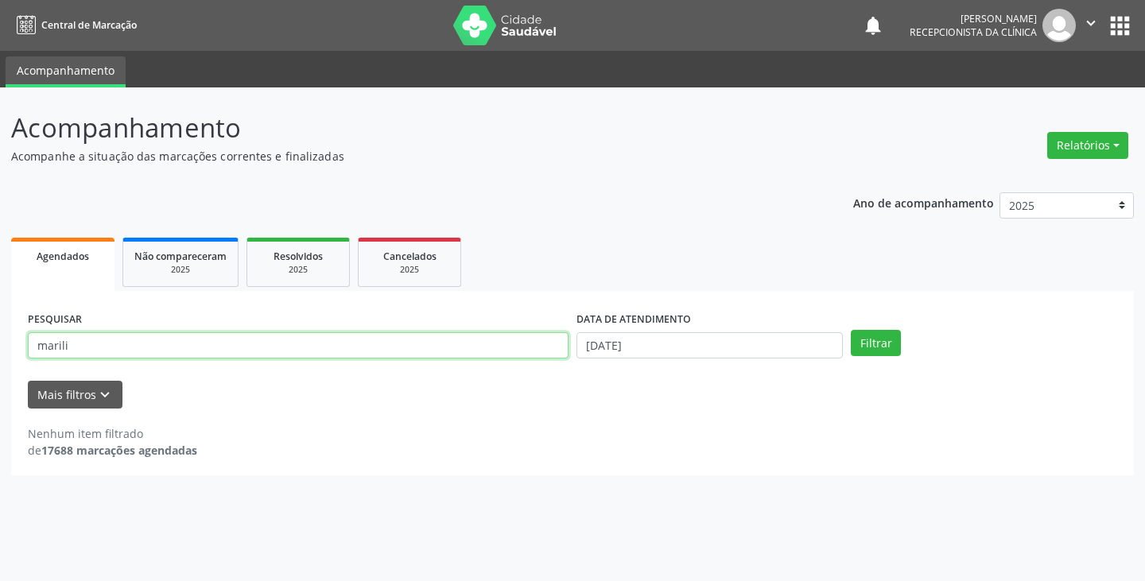
click at [527, 352] on input "marili" at bounding box center [298, 345] width 541 height 27
type input "m"
type input "mil"
click at [851, 330] on button "Filtrar" at bounding box center [876, 343] width 50 height 27
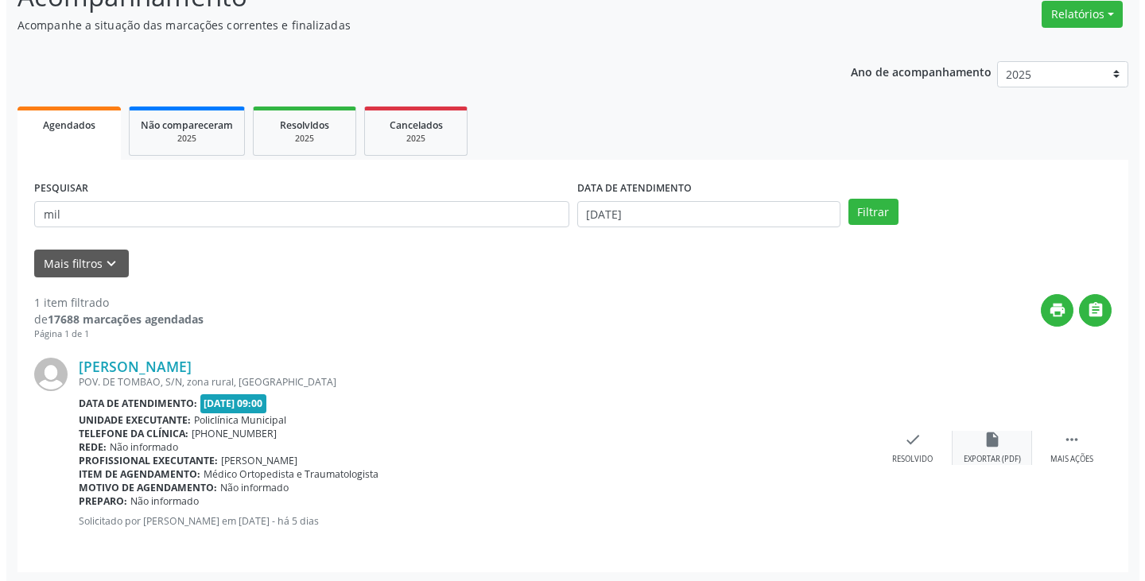
scroll to position [134, 0]
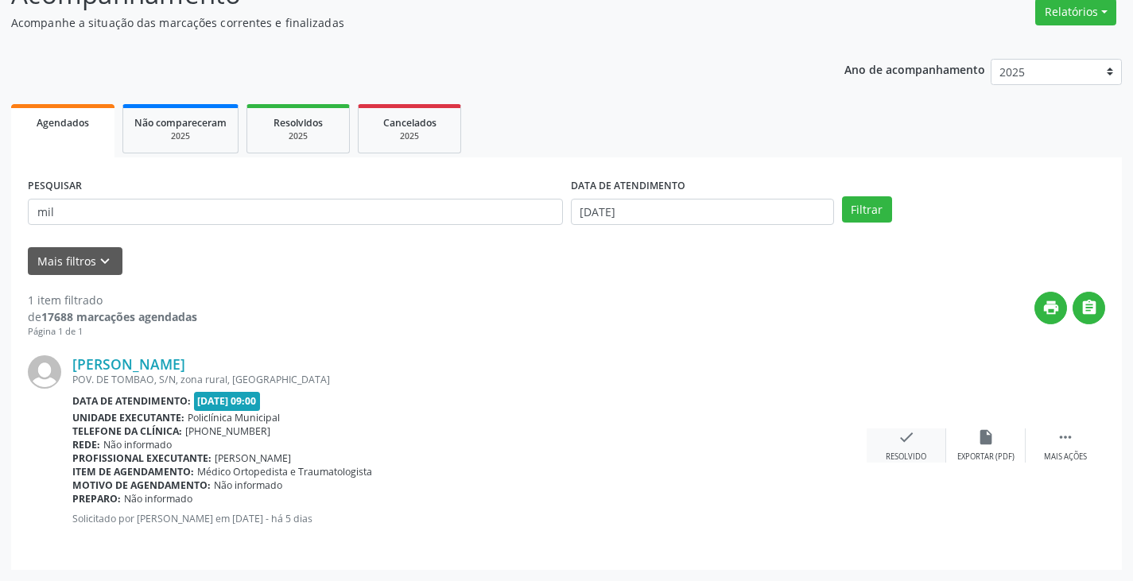
click at [902, 439] on icon "check" at bounding box center [906, 437] width 17 height 17
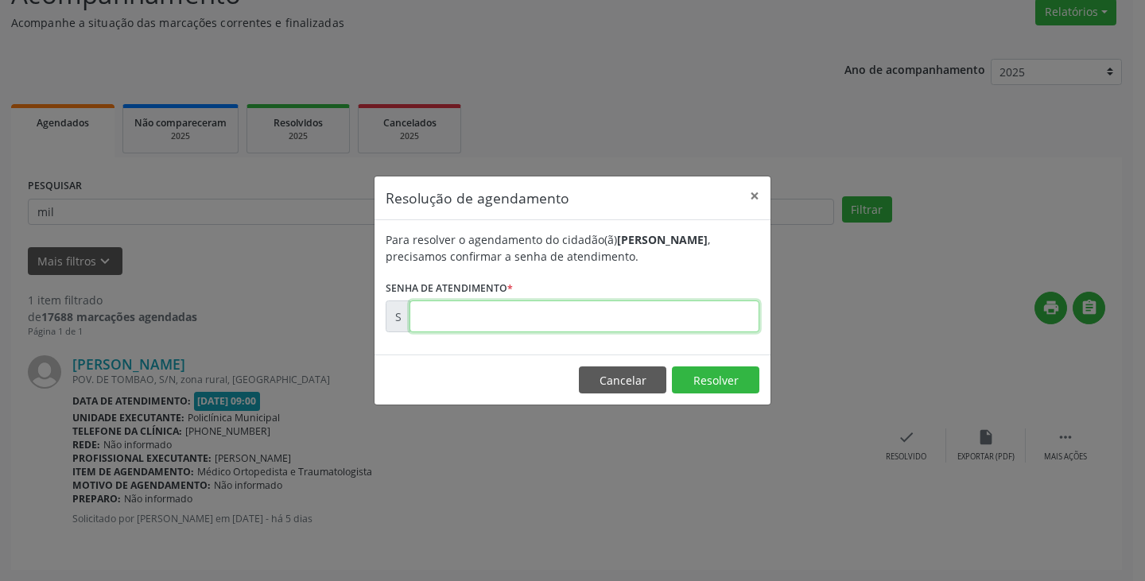
click at [594, 319] on input "text" at bounding box center [585, 317] width 350 height 32
type input "00174161"
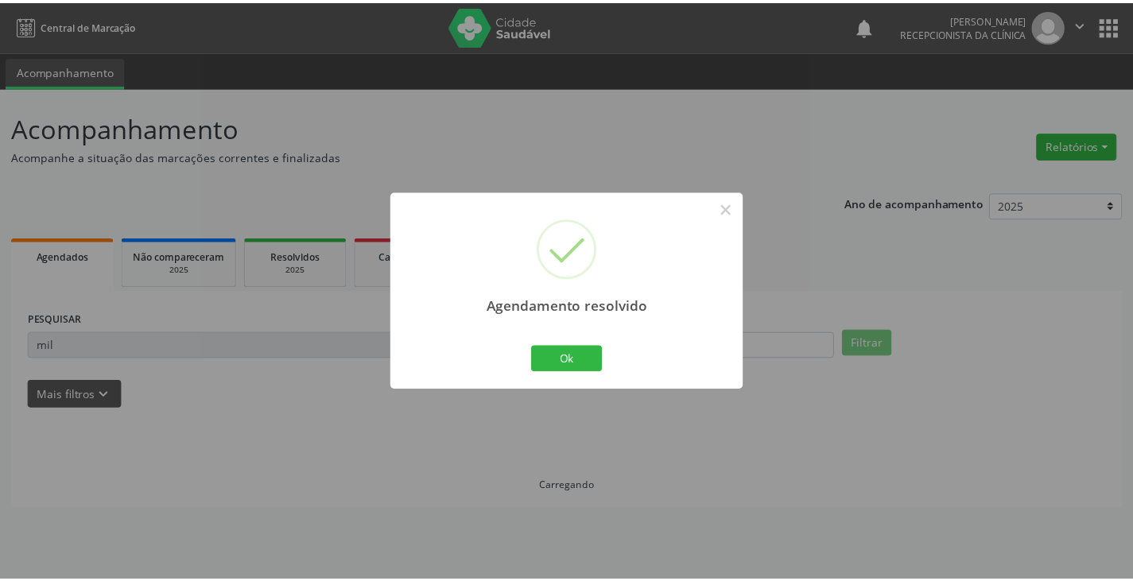
scroll to position [0, 0]
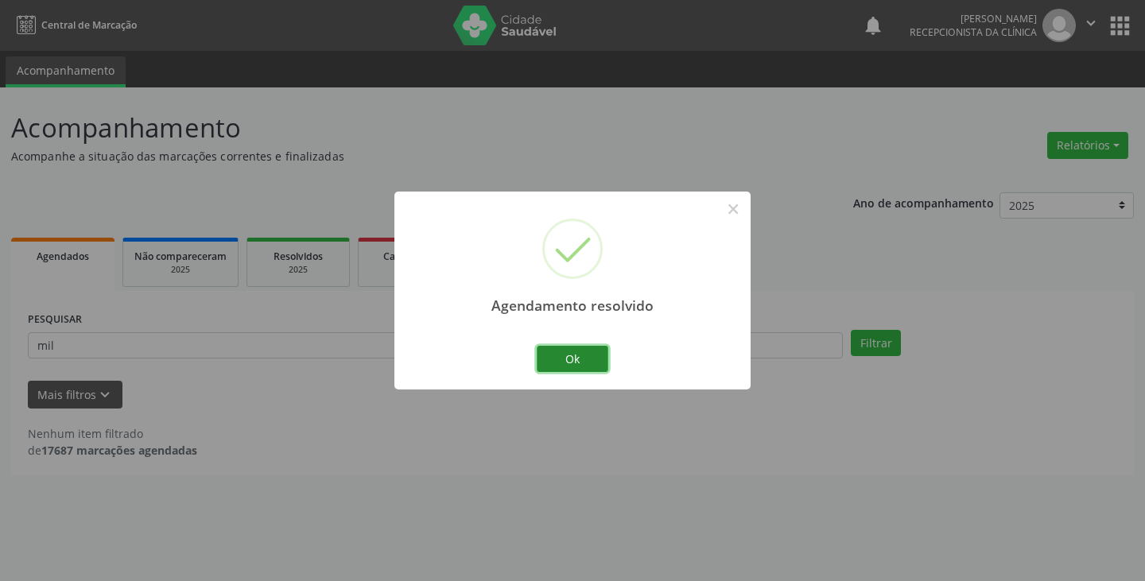
drag, startPoint x: 567, startPoint y: 361, endPoint x: 527, endPoint y: 357, distance: 40.8
click at [566, 361] on button "Ok" at bounding box center [573, 359] width 72 height 27
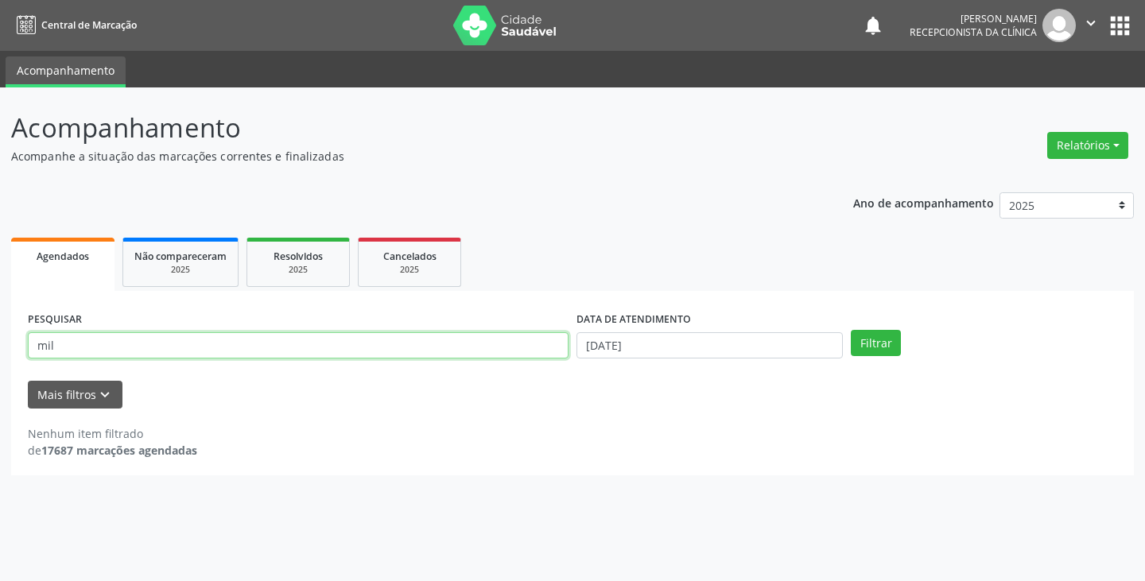
click at [523, 355] on input "mil" at bounding box center [298, 345] width 541 height 27
type input "m"
type input "lind"
click at [851, 330] on button "Filtrar" at bounding box center [876, 343] width 50 height 27
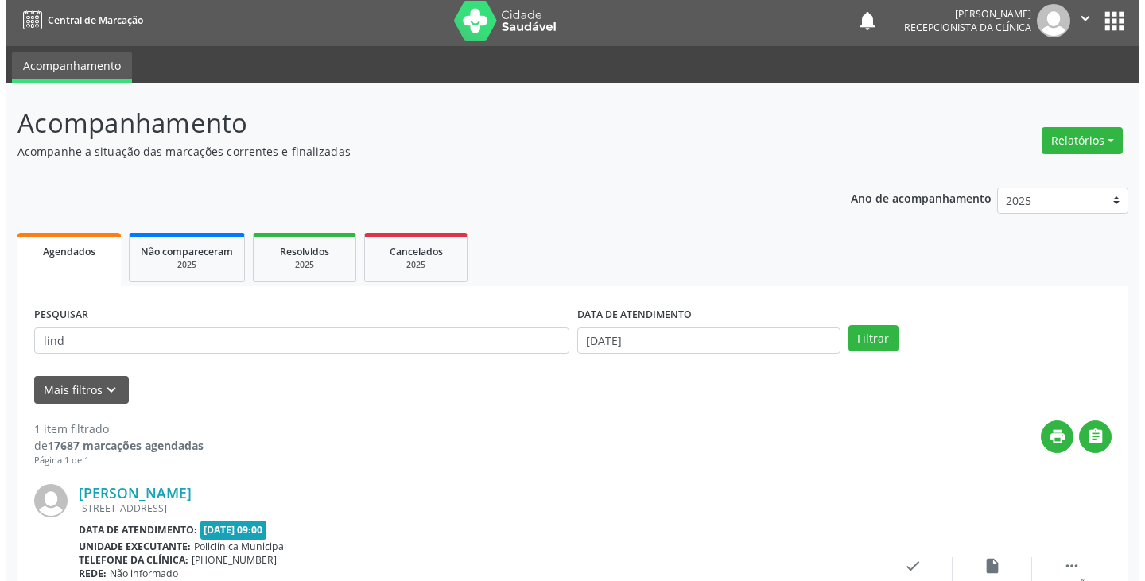
scroll to position [134, 0]
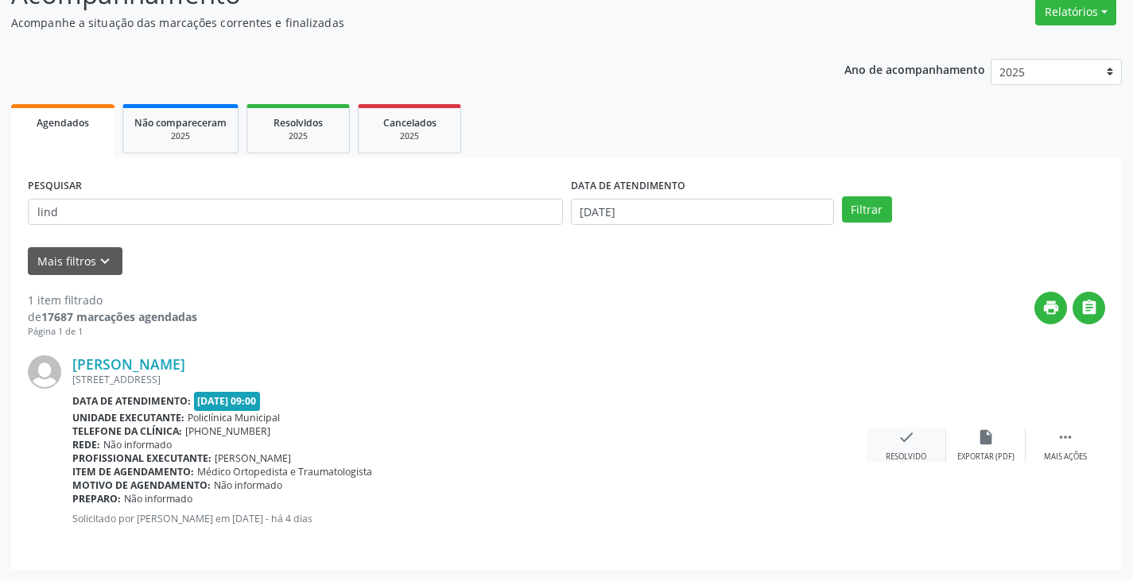
click at [910, 444] on icon "check" at bounding box center [906, 437] width 17 height 17
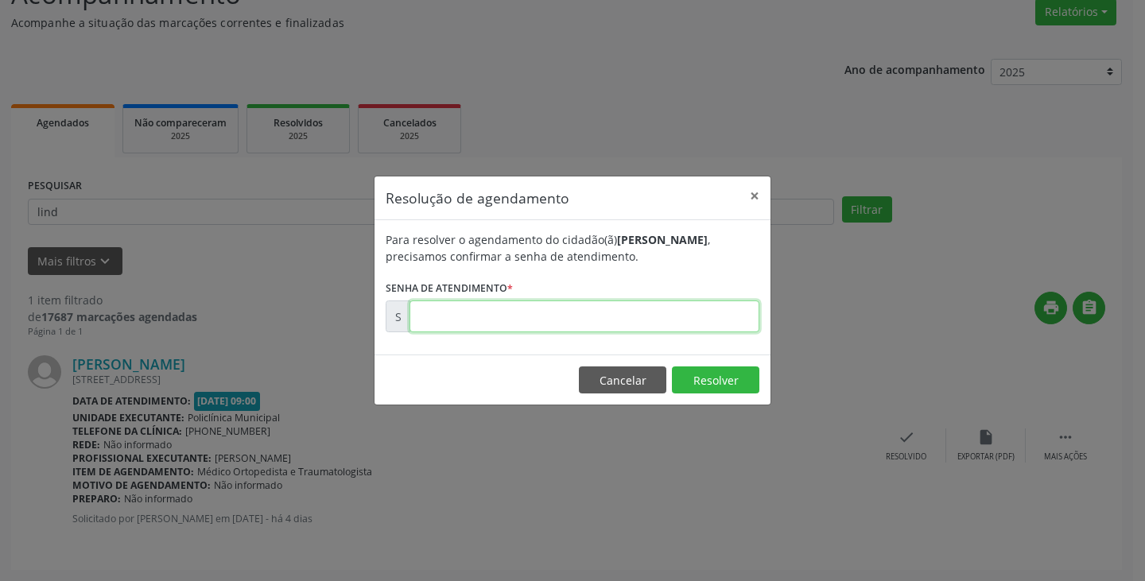
click at [716, 312] on input "text" at bounding box center [585, 317] width 350 height 32
type input "00174538"
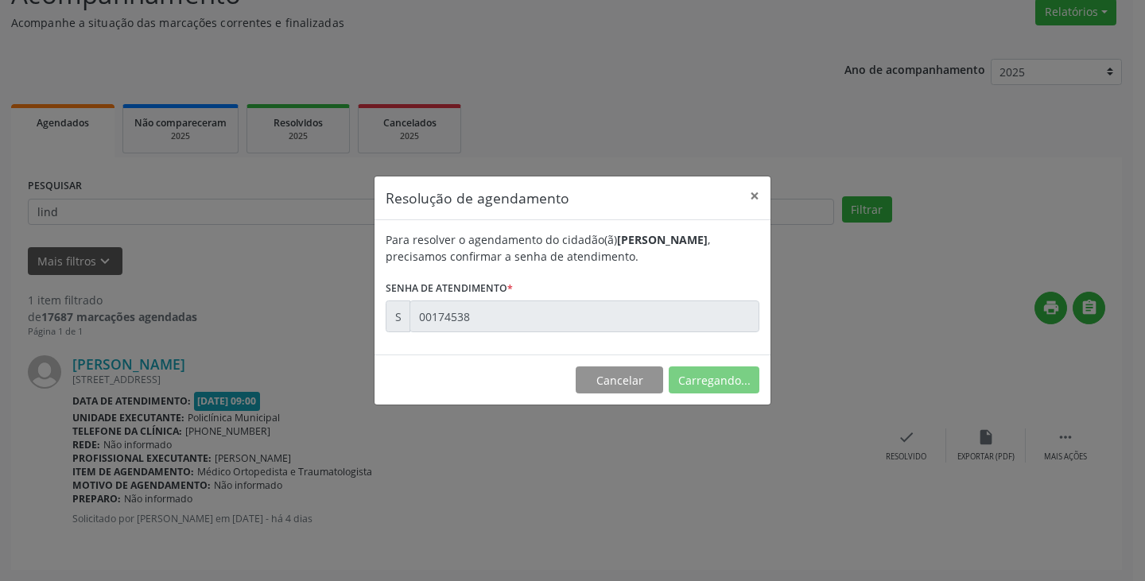
scroll to position [0, 0]
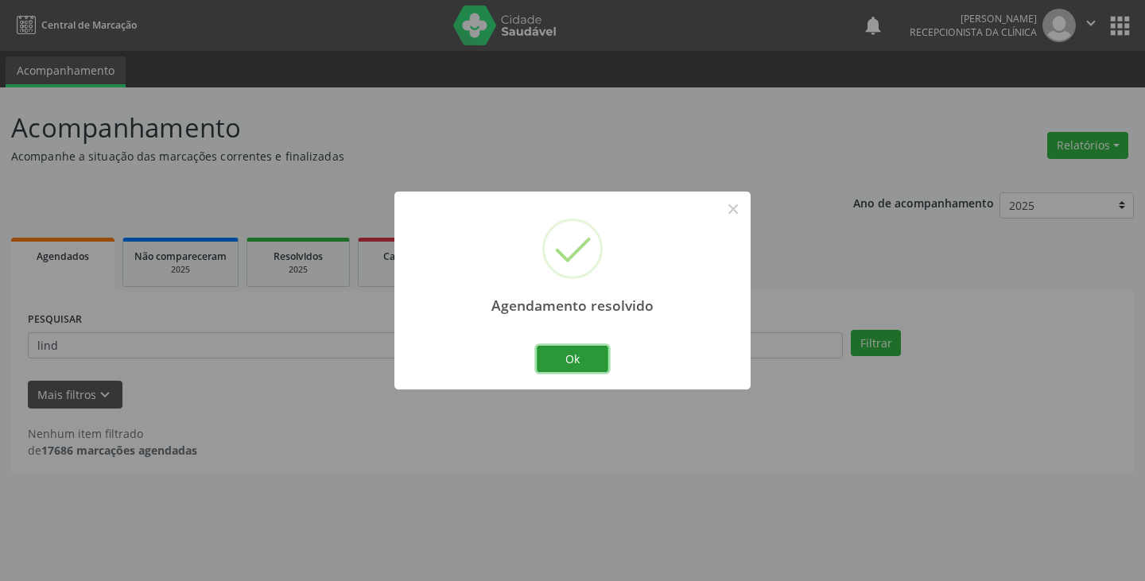
click at [589, 354] on button "Ok" at bounding box center [573, 359] width 72 height 27
